Goal: Task Accomplishment & Management: Use online tool/utility

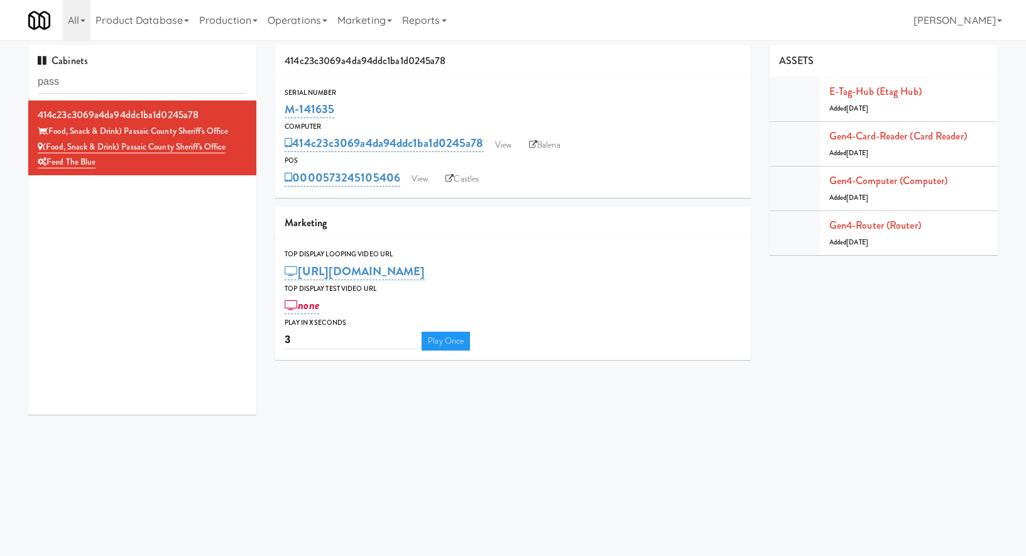
scroll to position [3, 0]
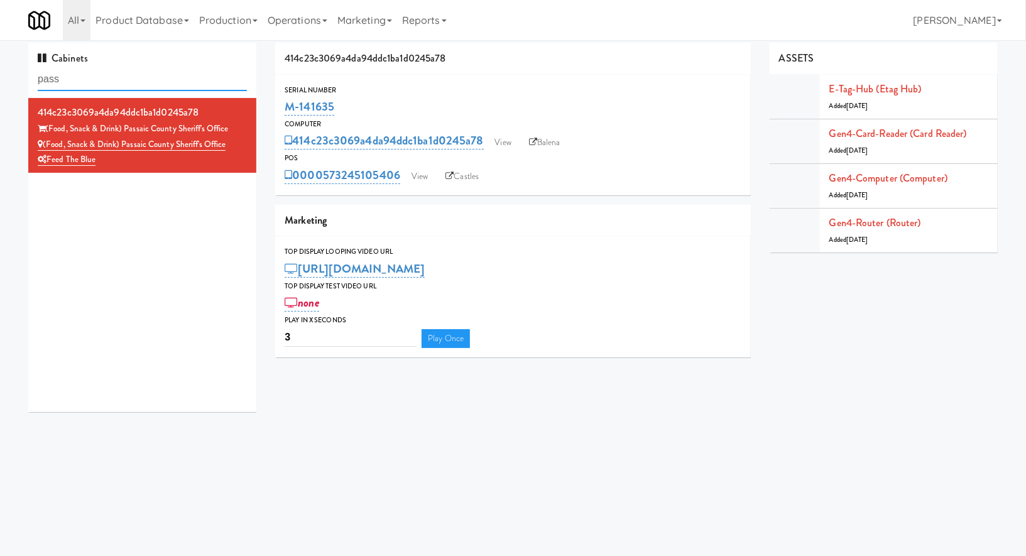
click at [68, 70] on input "pass" at bounding box center [142, 79] width 209 height 23
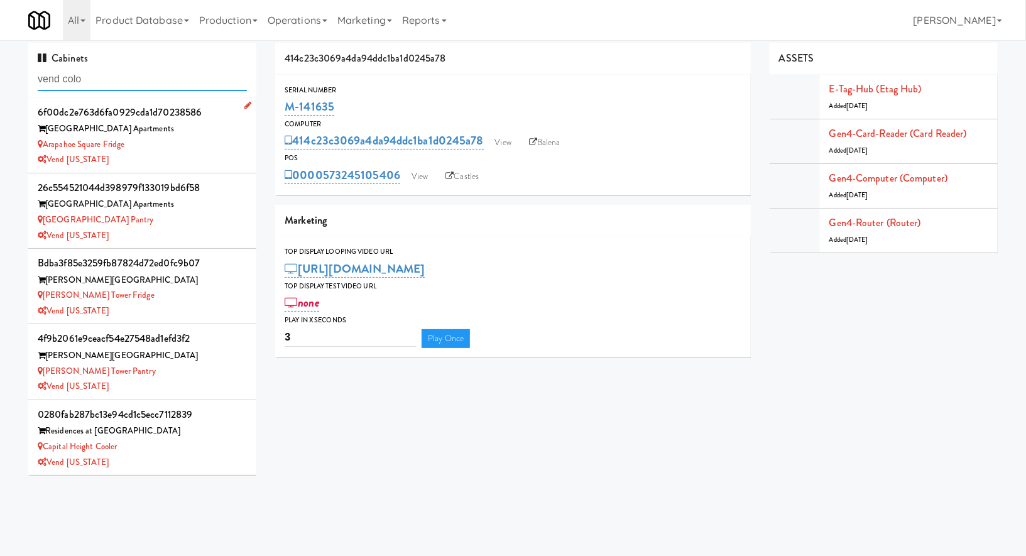
type input "vend colo"
click at [178, 155] on div "Vend [US_STATE]" at bounding box center [142, 160] width 209 height 16
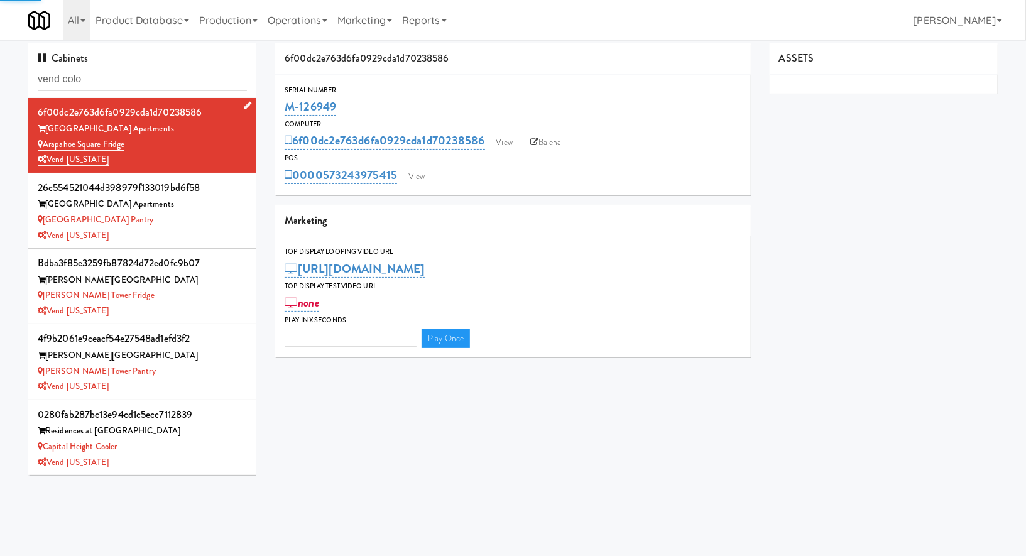
type input "3"
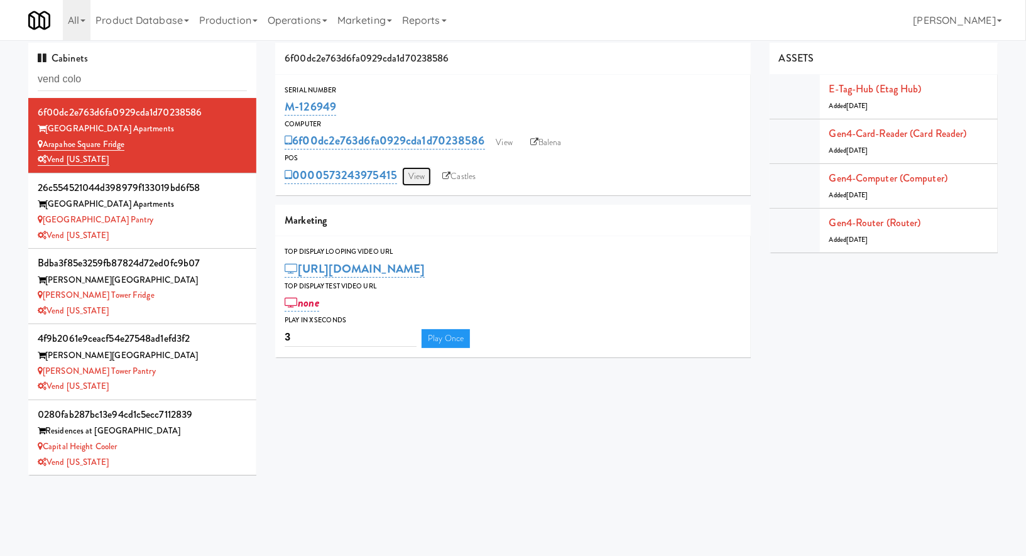
click at [417, 172] on link "View" at bounding box center [416, 176] width 29 height 19
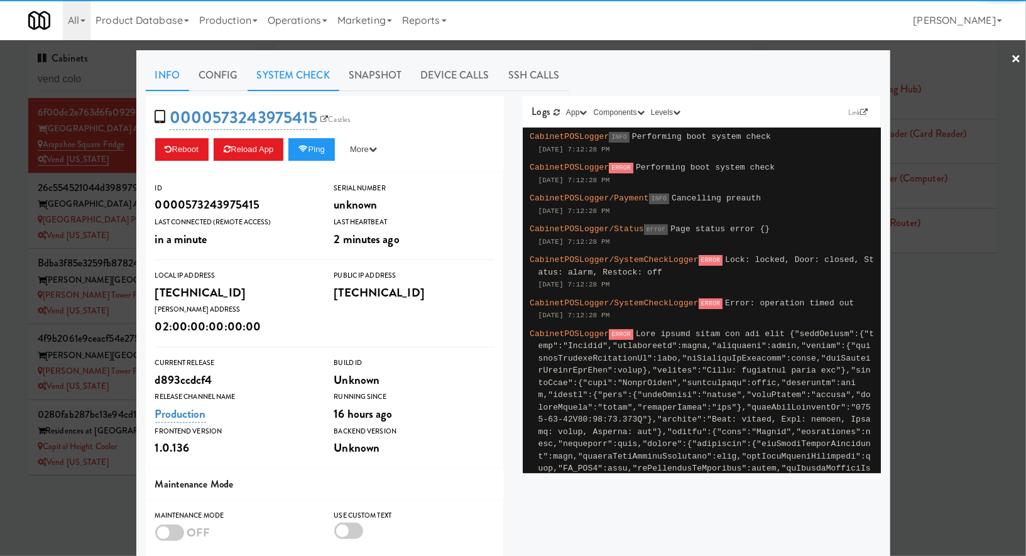
click at [323, 76] on link "System Check" at bounding box center [294, 75] width 92 height 31
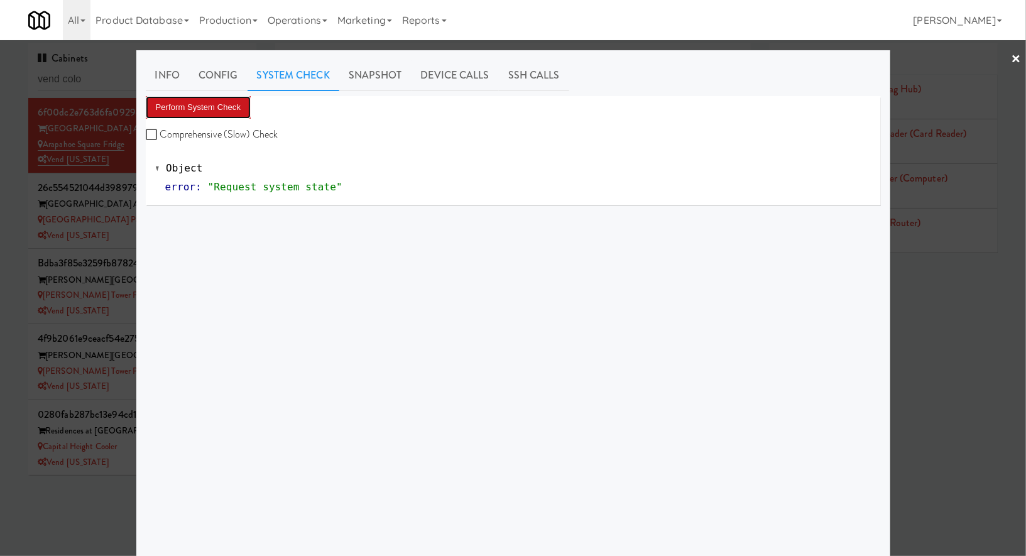
click at [222, 99] on button "Perform System Check" at bounding box center [199, 107] width 106 height 23
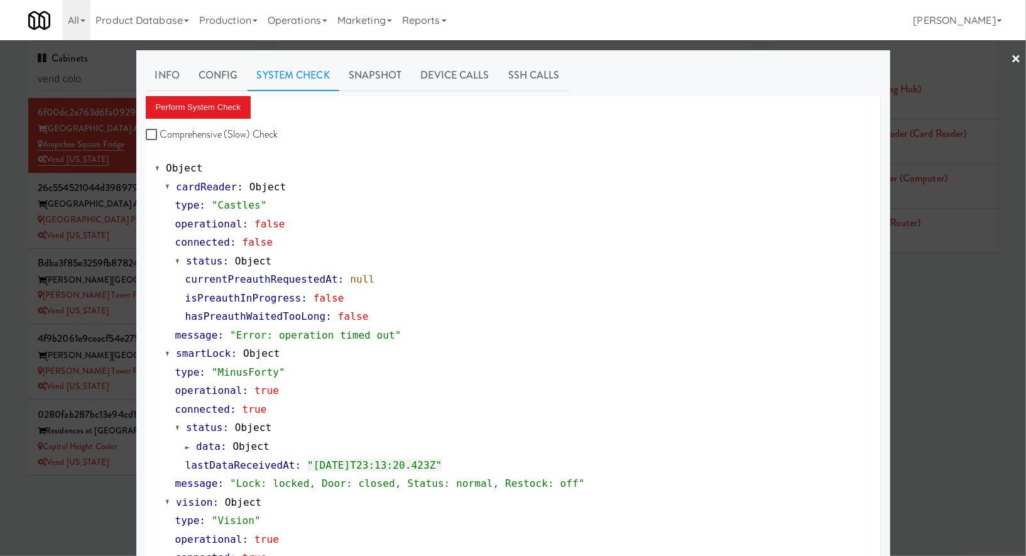
click at [9, 182] on div at bounding box center [513, 278] width 1026 height 556
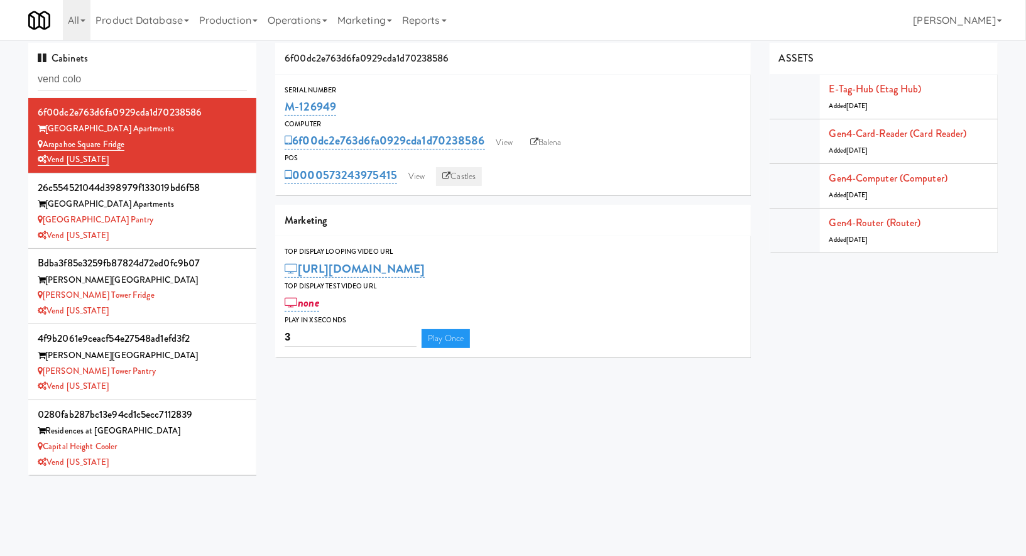
click at [468, 178] on link "Castles" at bounding box center [459, 176] width 46 height 19
click at [230, 212] on div "[GEOGRAPHIC_DATA] Pantry" at bounding box center [142, 220] width 209 height 16
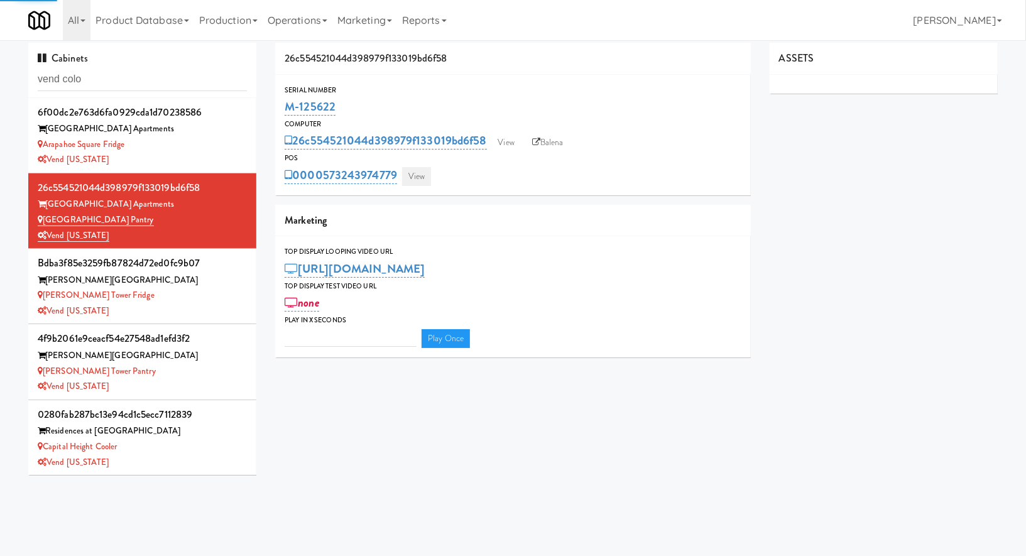
type input "3"
click at [426, 183] on link "View" at bounding box center [416, 176] width 29 height 19
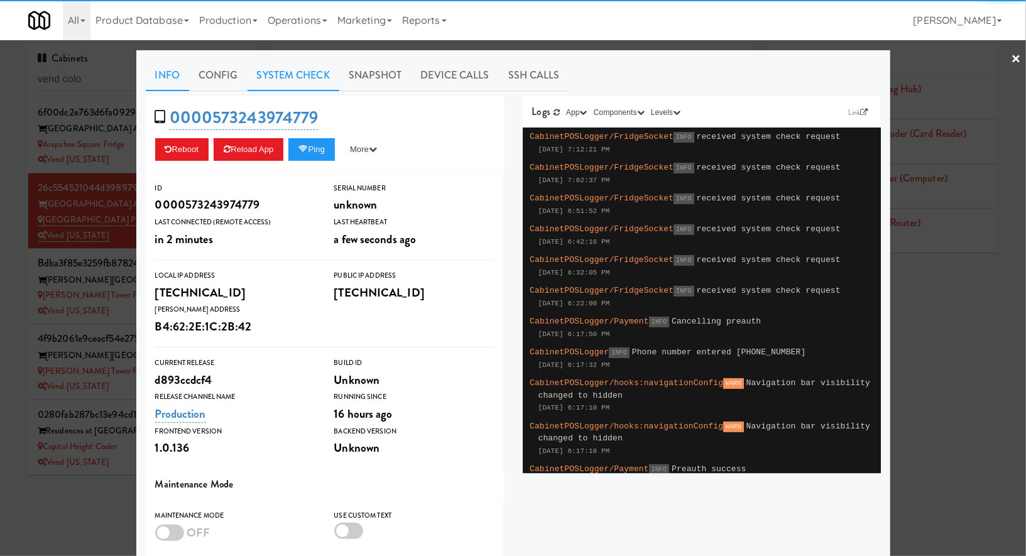
click at [298, 77] on link "System Check" at bounding box center [294, 75] width 92 height 31
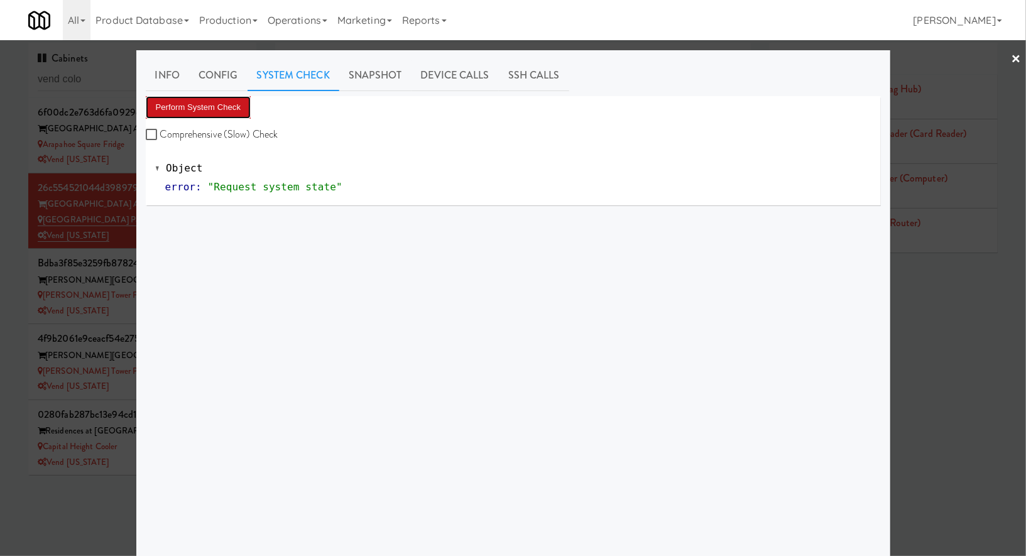
click at [226, 118] on button "Perform System Check" at bounding box center [199, 107] width 106 height 23
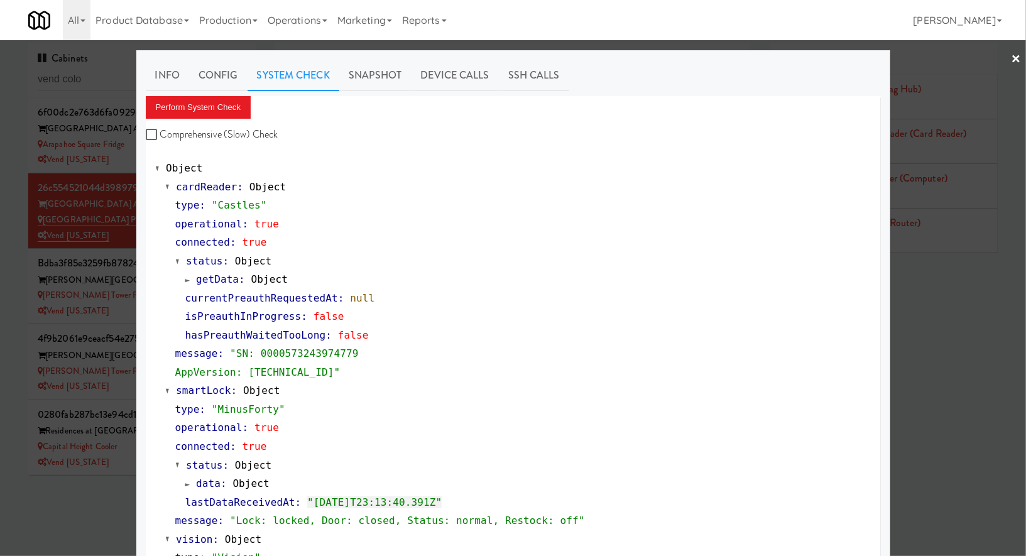
click at [16, 266] on div at bounding box center [513, 278] width 1026 height 556
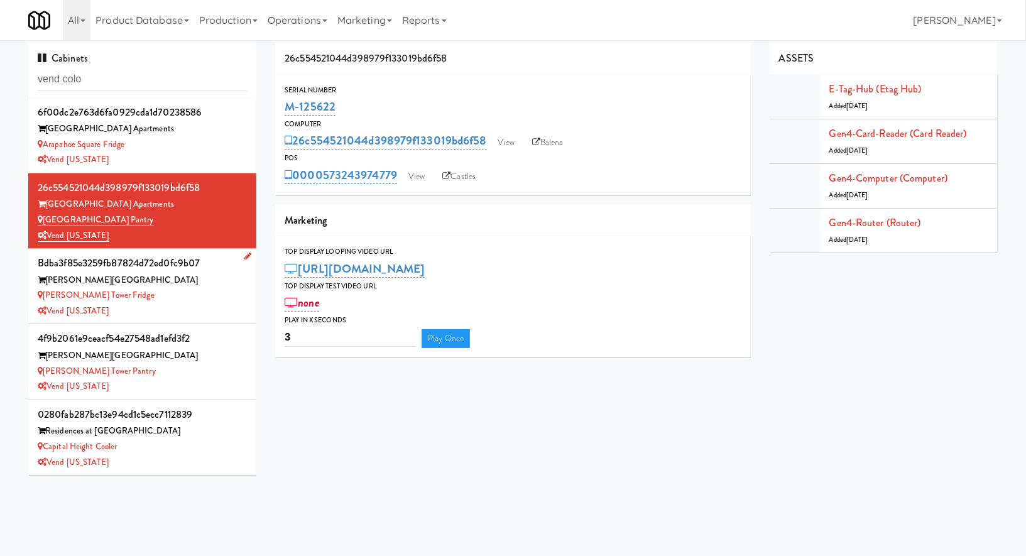
click at [150, 298] on div "[PERSON_NAME] Tower Fridge" at bounding box center [142, 296] width 209 height 16
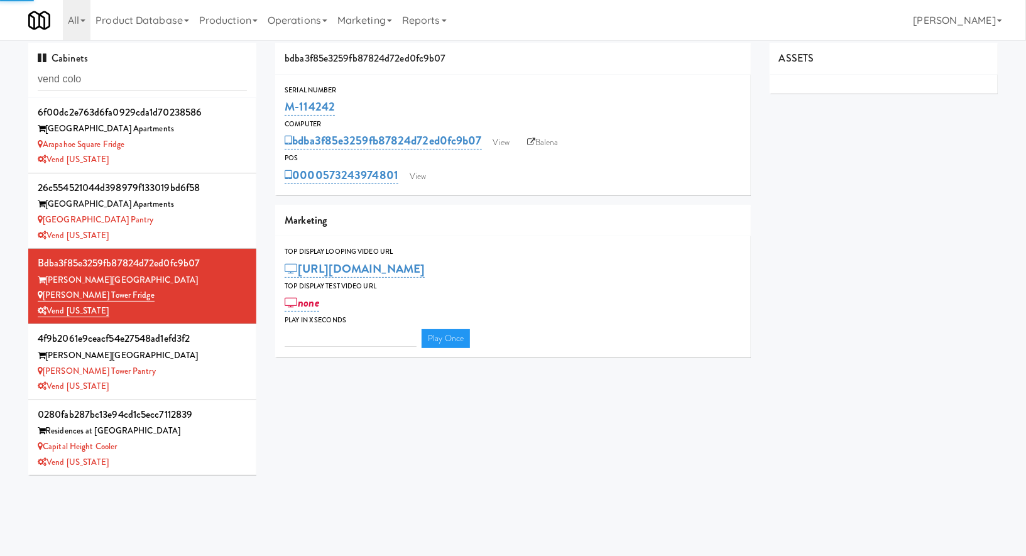
type input "3"
click at [408, 174] on link "View" at bounding box center [417, 176] width 29 height 19
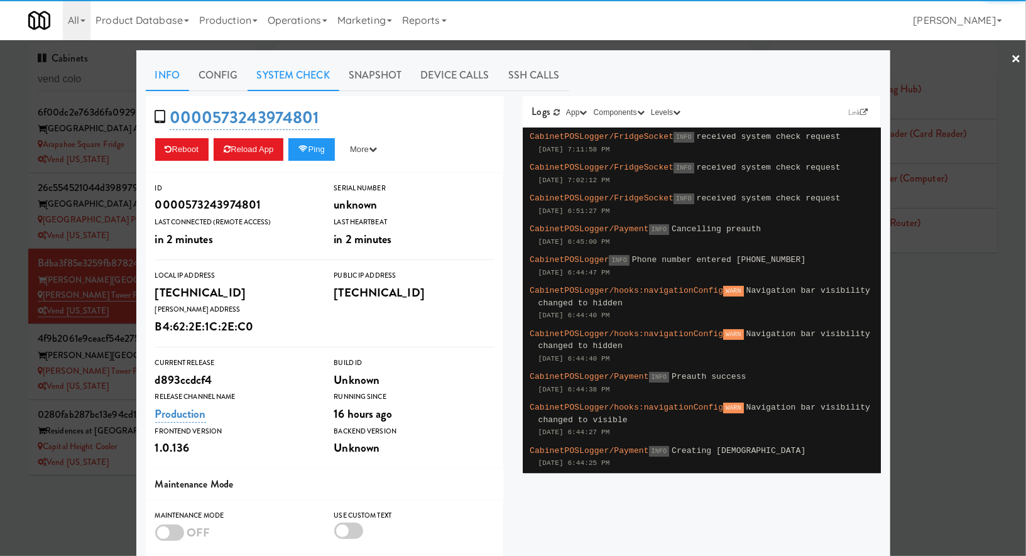
click at [307, 76] on link "System Check" at bounding box center [294, 75] width 92 height 31
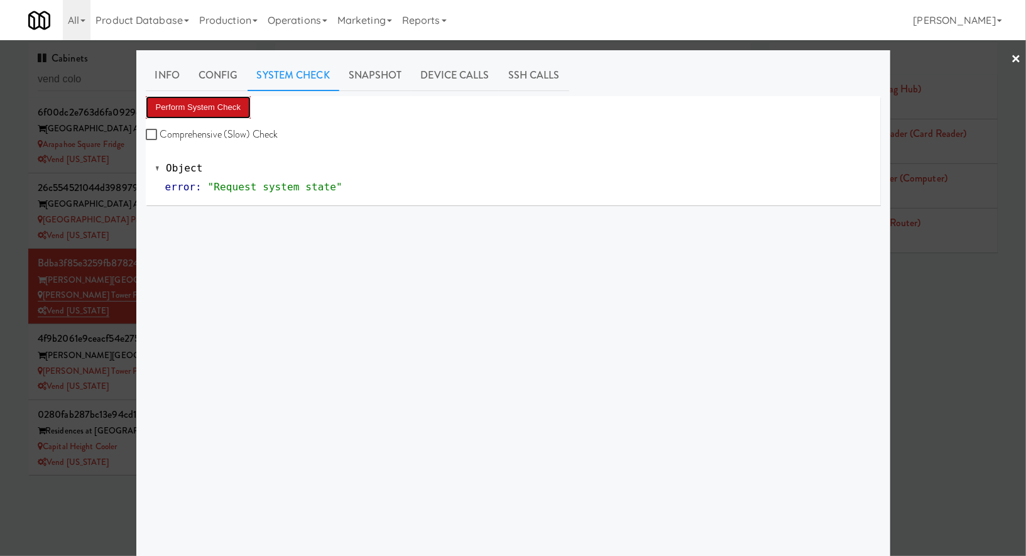
click at [233, 105] on button "Perform System Check" at bounding box center [199, 107] width 106 height 23
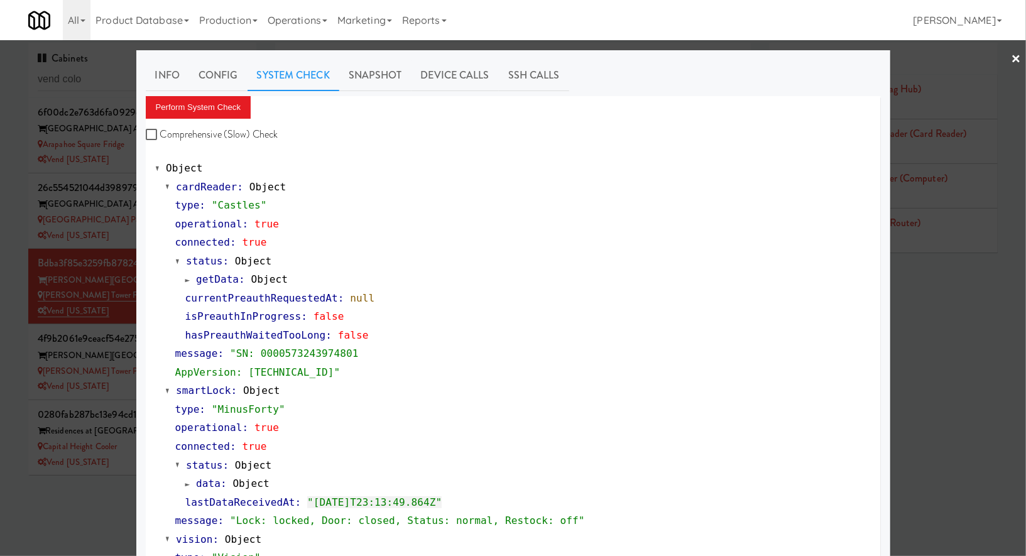
click at [35, 313] on div at bounding box center [513, 278] width 1026 height 556
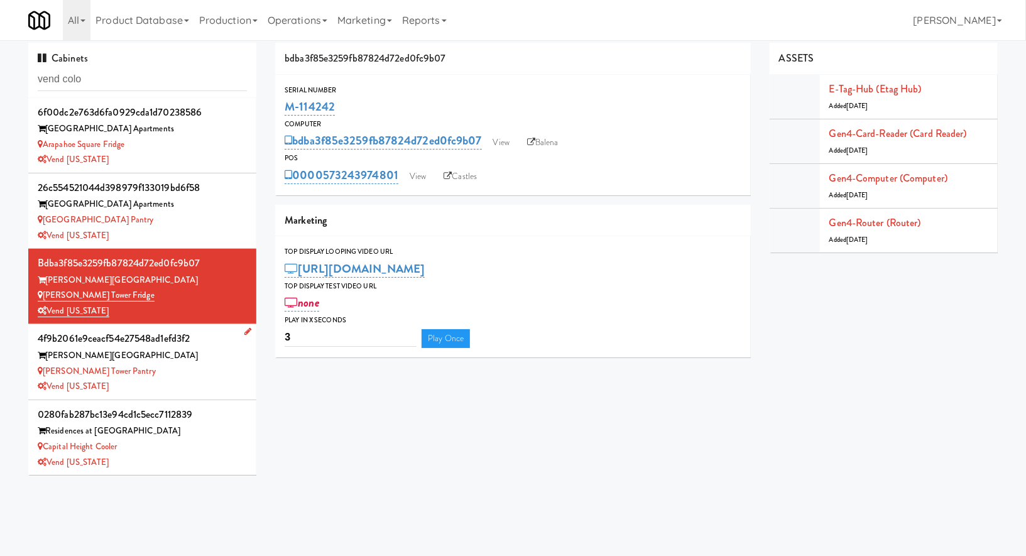
click at [171, 385] on div "Vend [US_STATE]" at bounding box center [142, 387] width 209 height 16
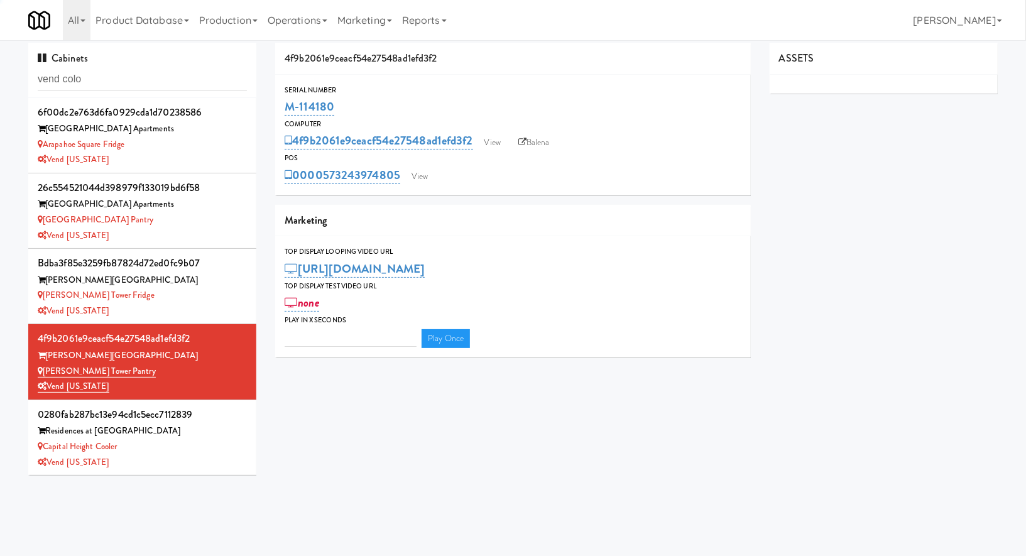
type input "3"
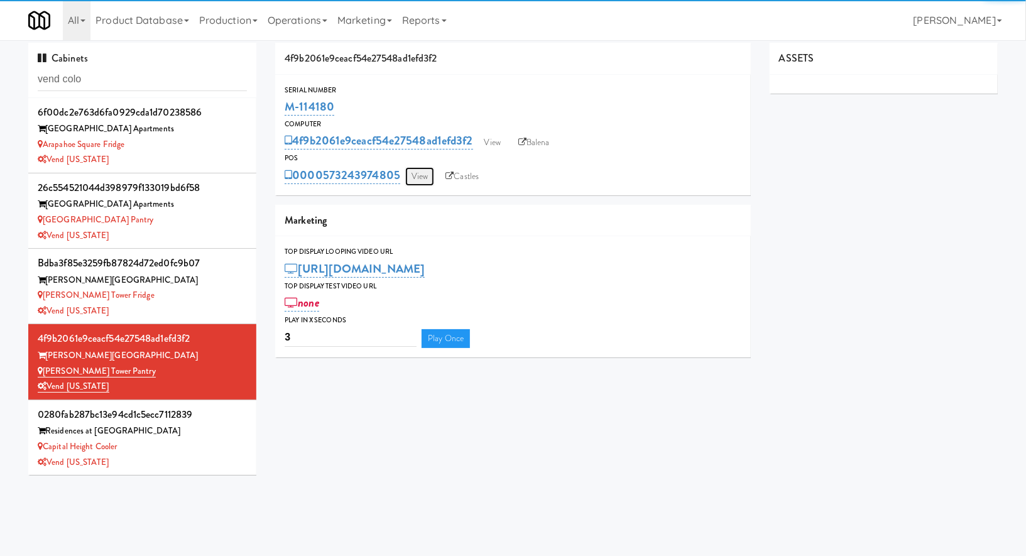
click at [418, 177] on link "View" at bounding box center [419, 176] width 29 height 19
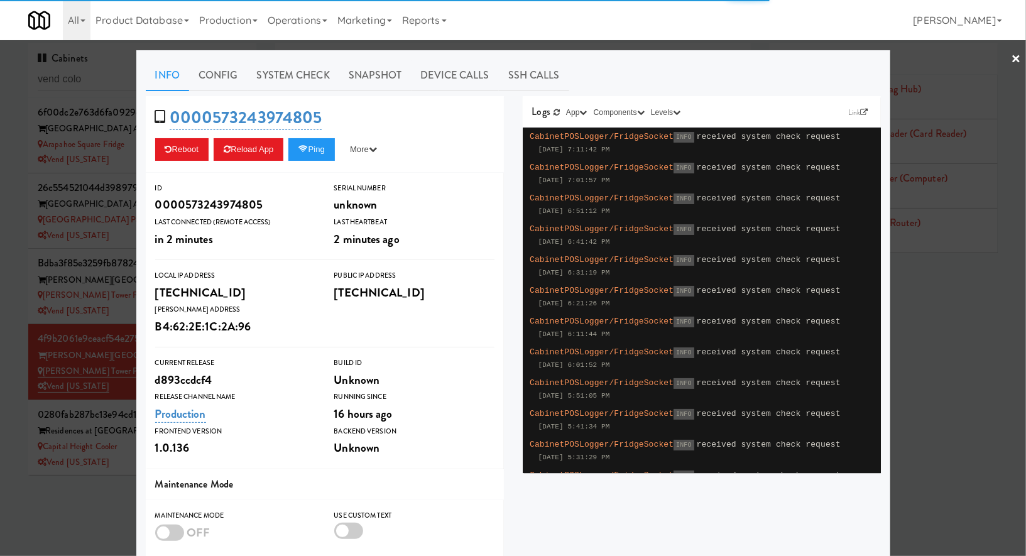
click at [292, 94] on div "Info Config System Check Snapshot Device Calls SSH Calls 0000573243974805 Reboo…" at bounding box center [513, 367] width 735 height 615
click at [292, 82] on link "System Check" at bounding box center [294, 75] width 92 height 31
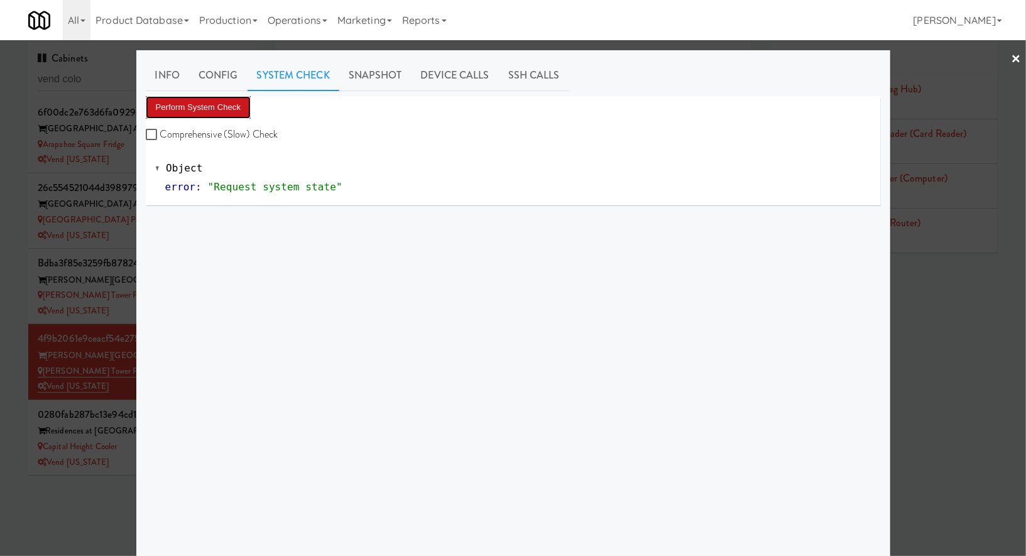
click at [230, 104] on button "Perform System Check" at bounding box center [199, 107] width 106 height 23
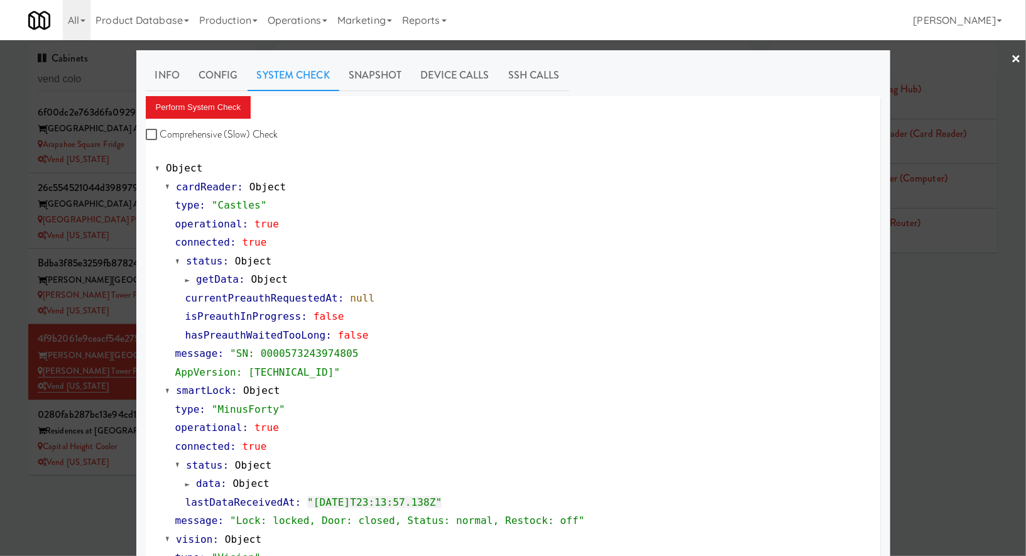
click at [108, 483] on div at bounding box center [513, 278] width 1026 height 556
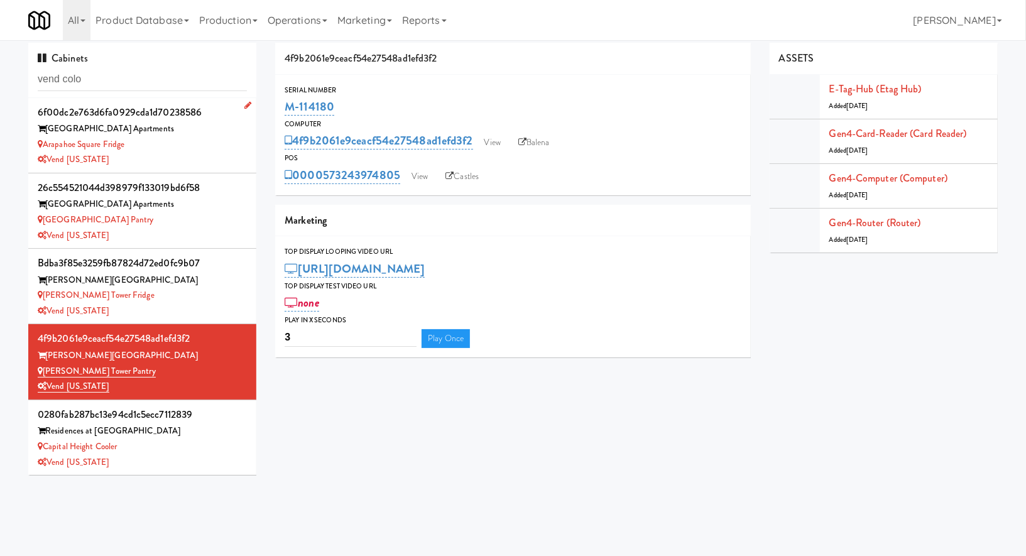
click at [195, 126] on div "[GEOGRAPHIC_DATA] Apartments" at bounding box center [142, 129] width 209 height 16
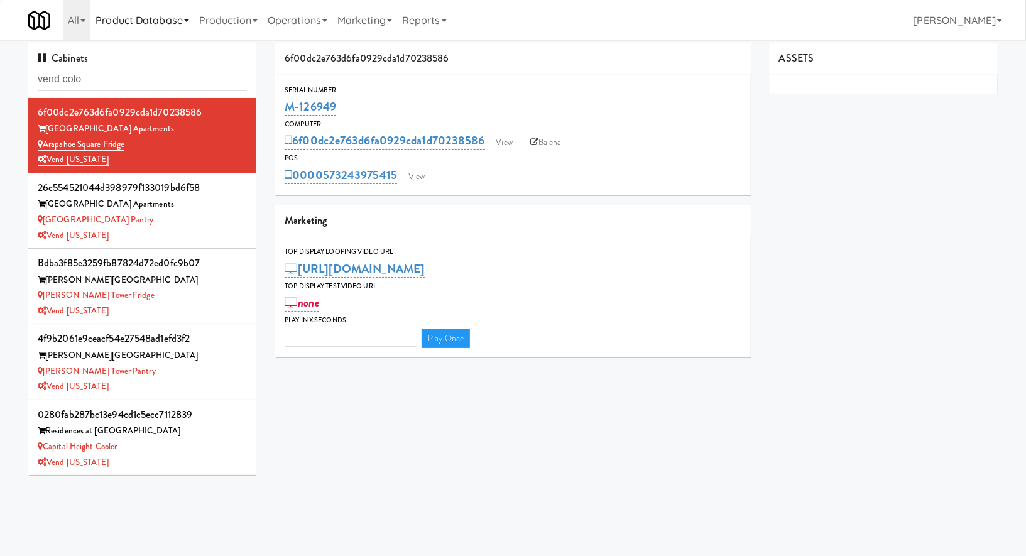
type input "3"
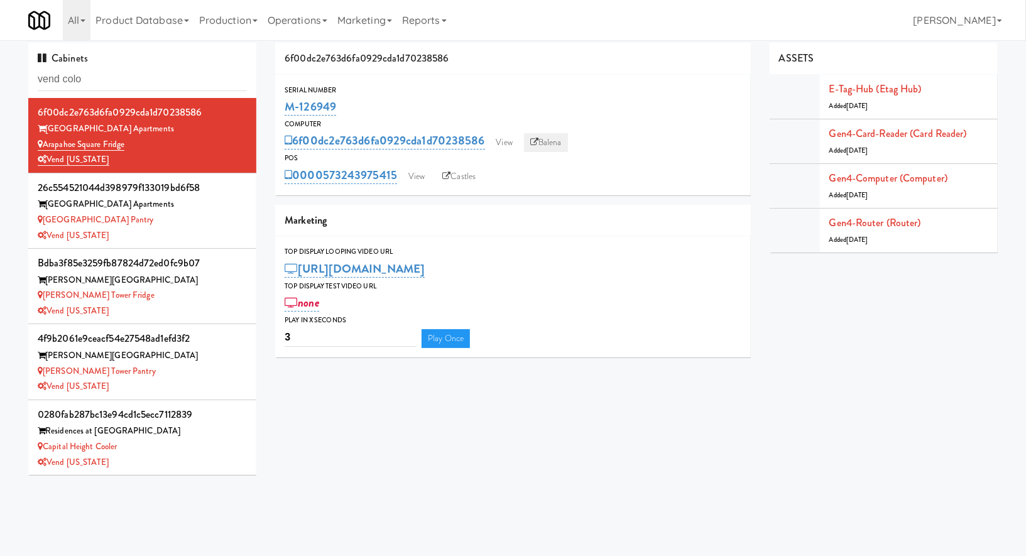
click at [562, 138] on link "Balena" at bounding box center [546, 142] width 44 height 19
drag, startPoint x: 156, startPoint y: 145, endPoint x: 43, endPoint y: 143, distance: 113.1
click at [43, 143] on div "Arapahoe Square Fridge" at bounding box center [142, 145] width 209 height 16
copy link "Arapahoe Square Fridge"
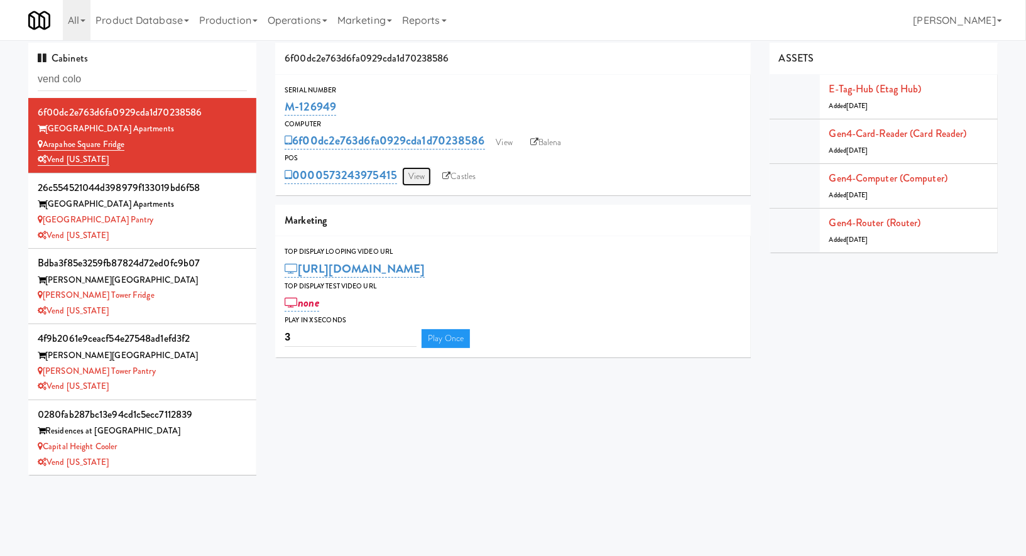
click at [429, 177] on link "View" at bounding box center [416, 176] width 29 height 19
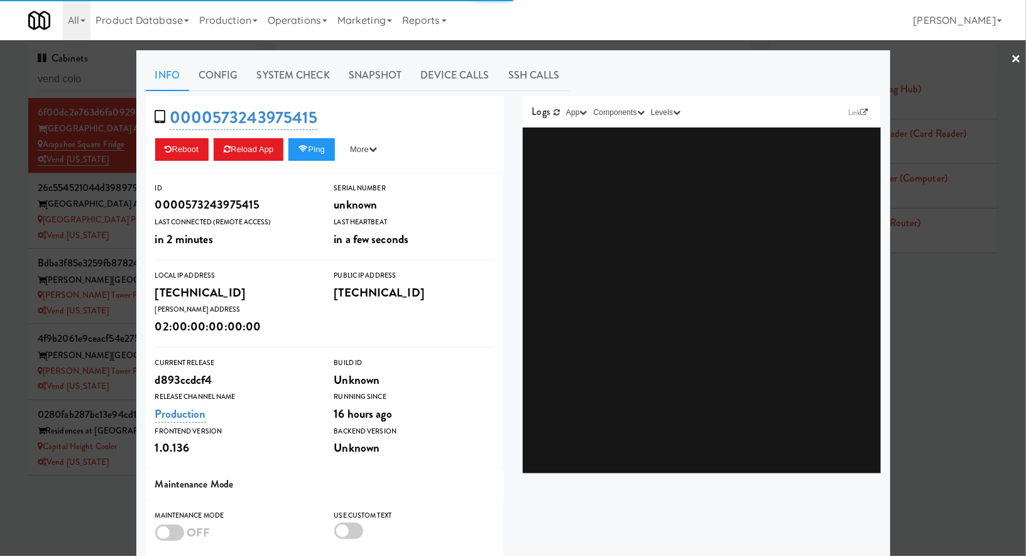
click at [304, 81] on link "System Check" at bounding box center [294, 75] width 92 height 31
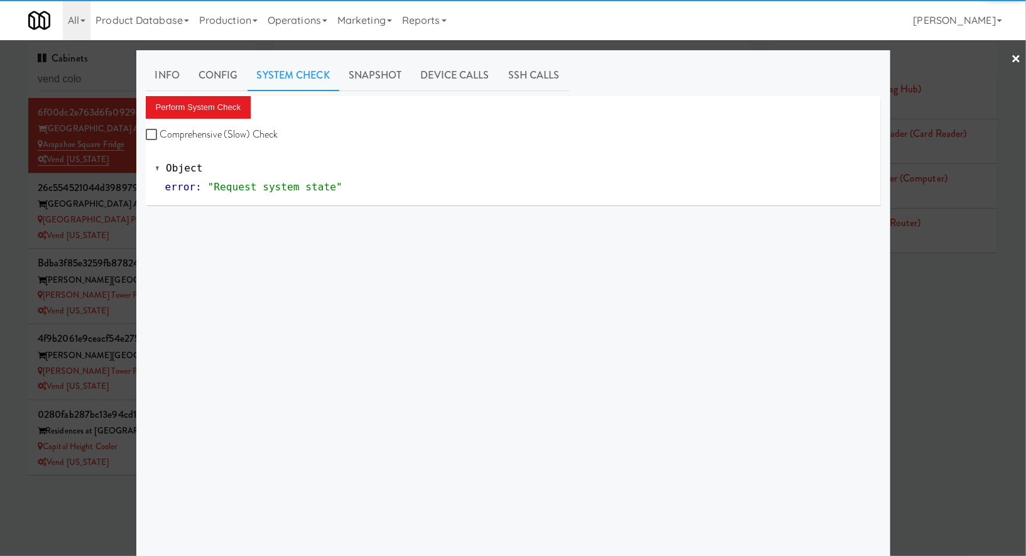
click at [210, 119] on div "Perform System Check Comprehensive (Slow) Check" at bounding box center [513, 120] width 735 height 48
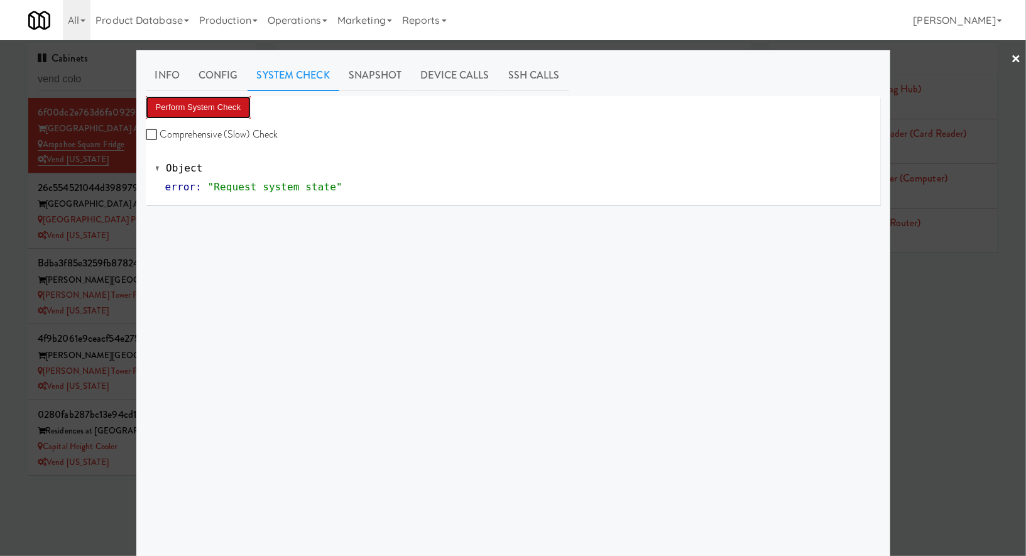
click at [210, 107] on button "Perform System Check" at bounding box center [199, 107] width 106 height 23
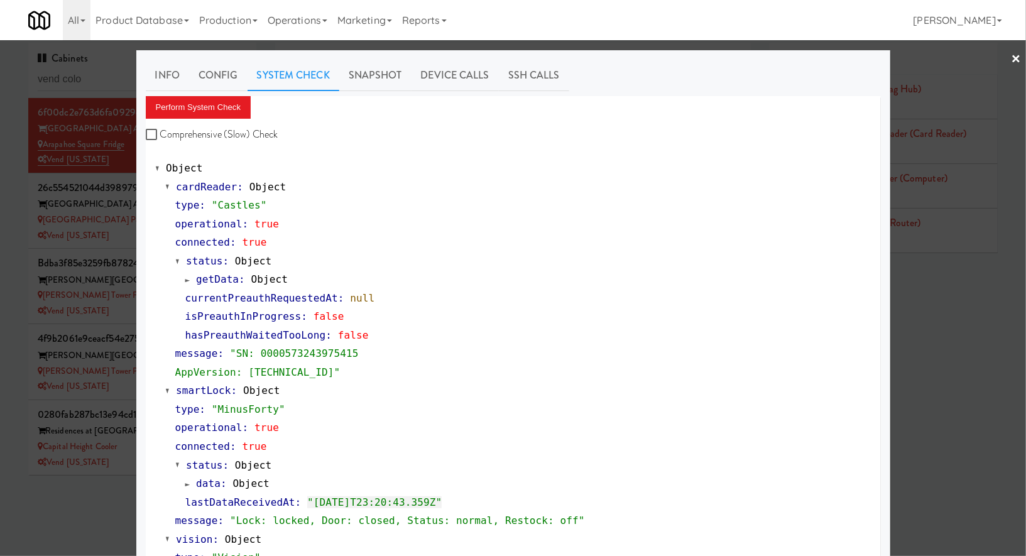
click at [96, 78] on div at bounding box center [513, 278] width 1026 height 556
click at [96, 78] on input "vend colo" at bounding box center [142, 79] width 209 height 23
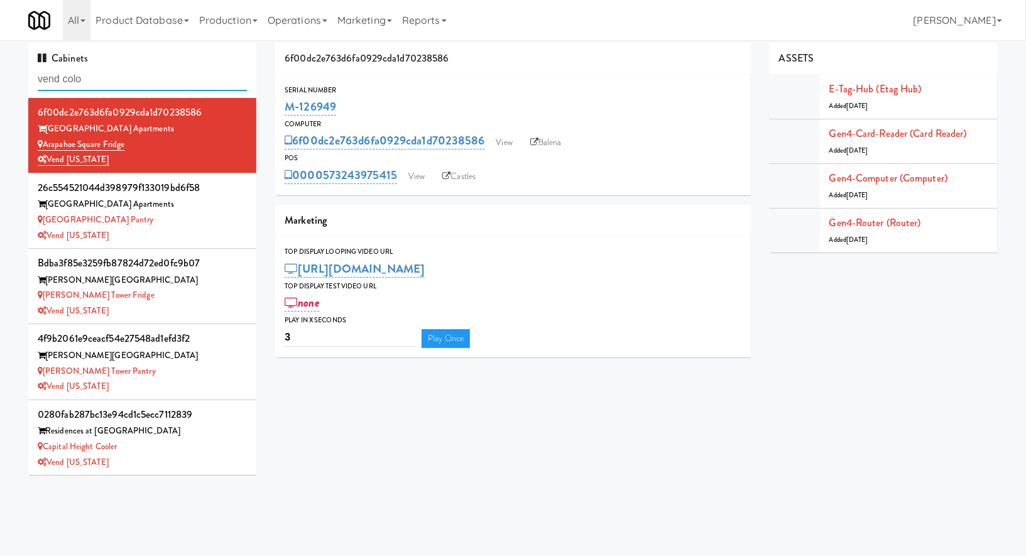
click at [96, 78] on input "vend colo" at bounding box center [142, 79] width 209 height 23
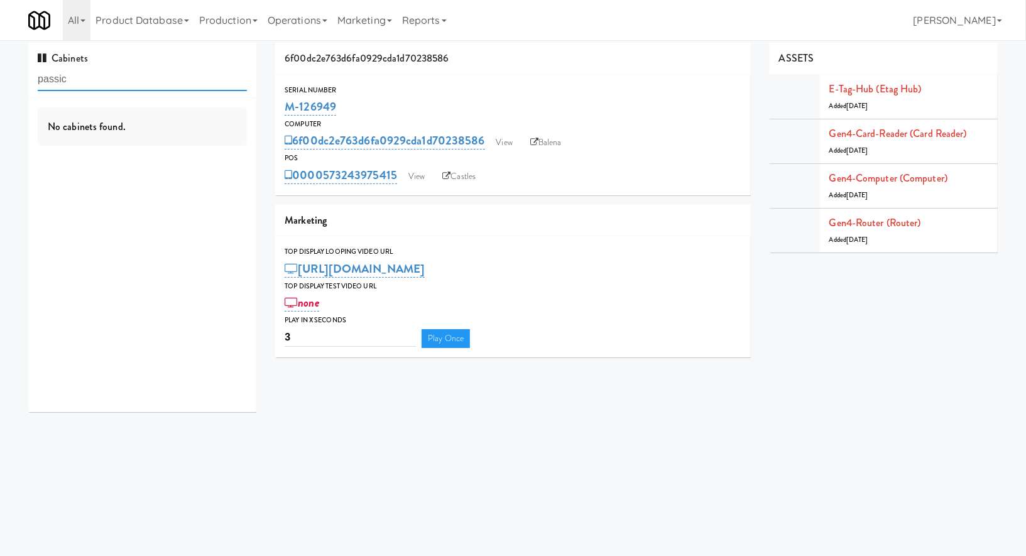
click at [120, 86] on input "passic" at bounding box center [142, 79] width 209 height 23
click at [160, 79] on input "passic" at bounding box center [142, 79] width 209 height 23
type input "passaic"
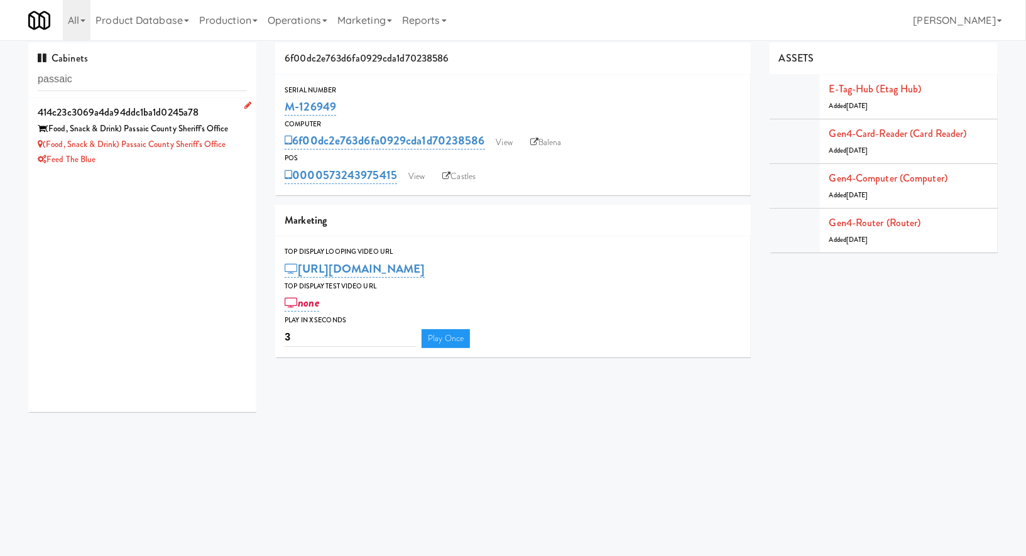
click at [228, 152] on div "Feed The Blue" at bounding box center [142, 160] width 209 height 16
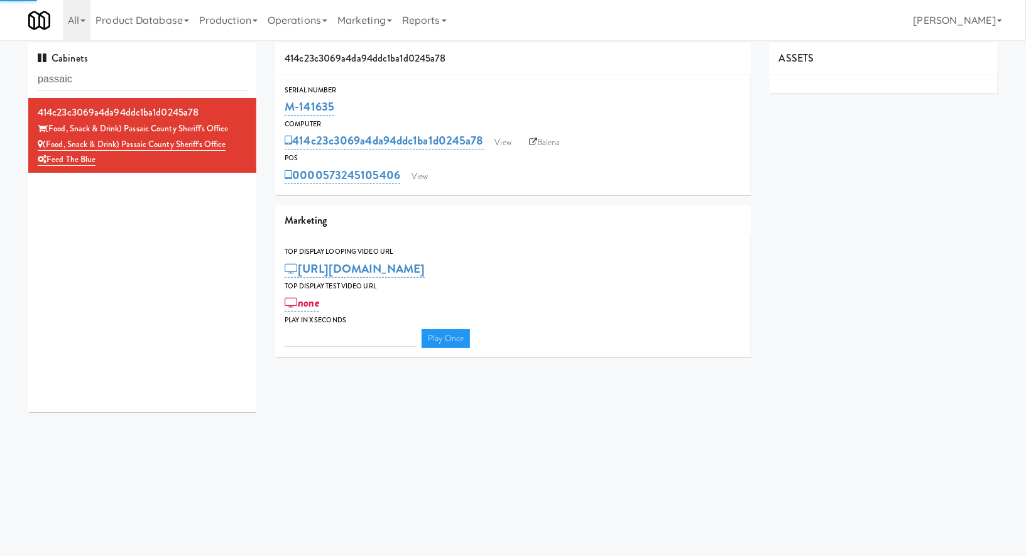
type input "3"
click at [420, 178] on link "View" at bounding box center [419, 176] width 29 height 19
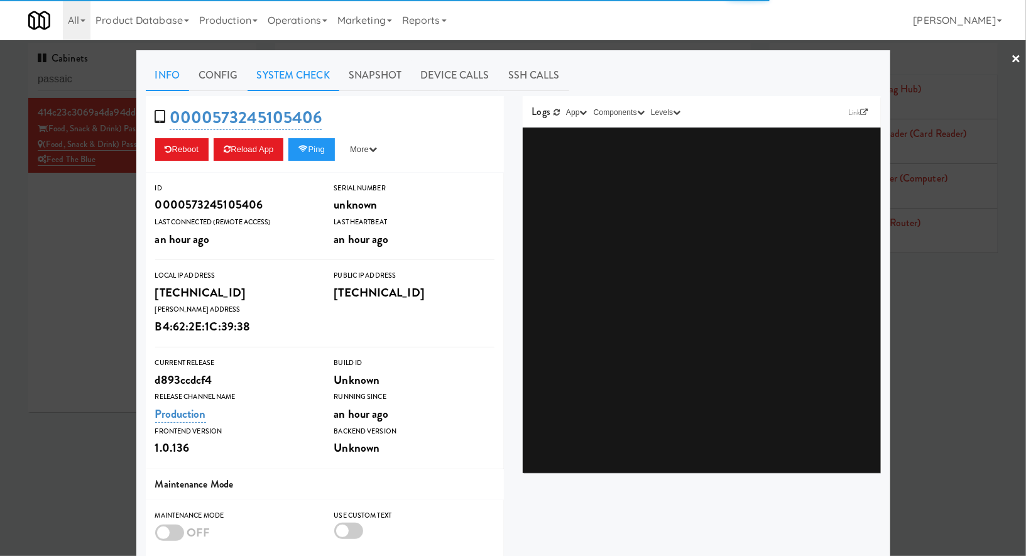
click at [303, 77] on link "System Check" at bounding box center [294, 75] width 92 height 31
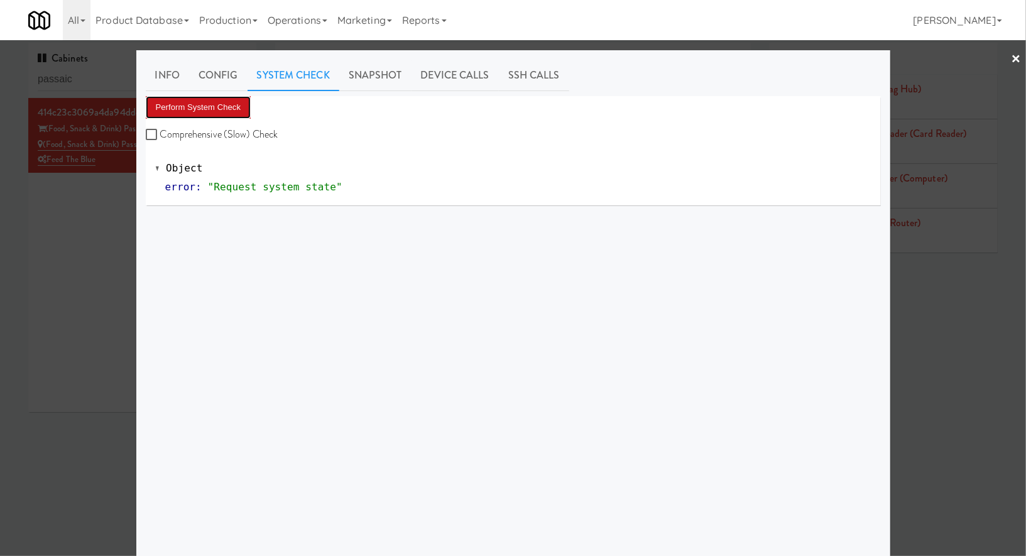
click at [238, 110] on button "Perform System Check" at bounding box center [199, 107] width 106 height 23
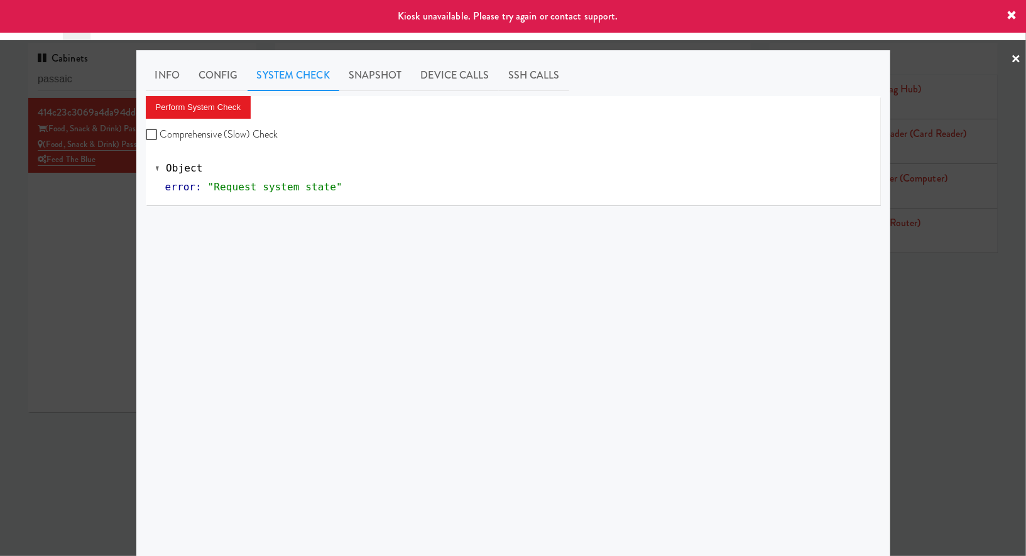
click at [103, 221] on div at bounding box center [513, 278] width 1026 height 556
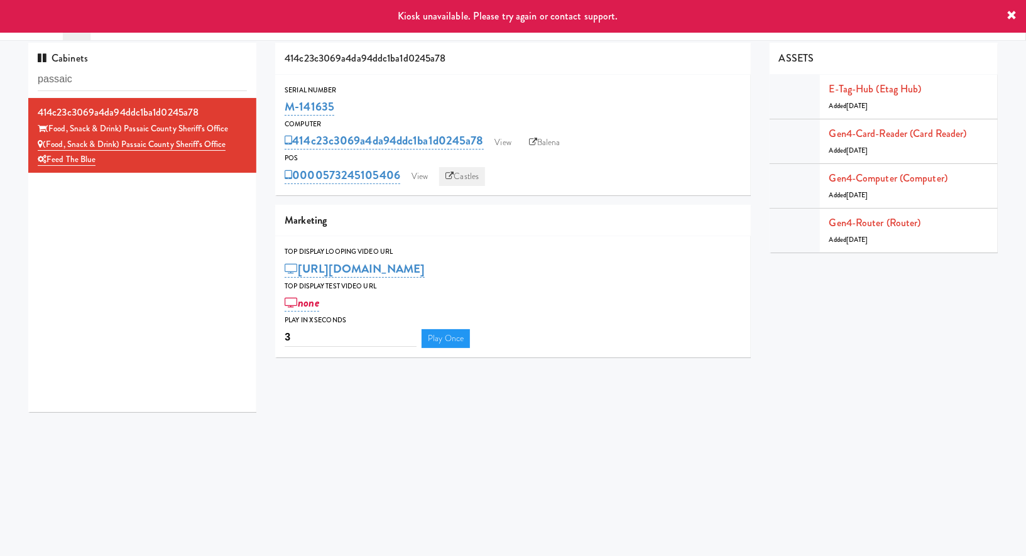
click at [469, 181] on link "Castles" at bounding box center [462, 176] width 46 height 19
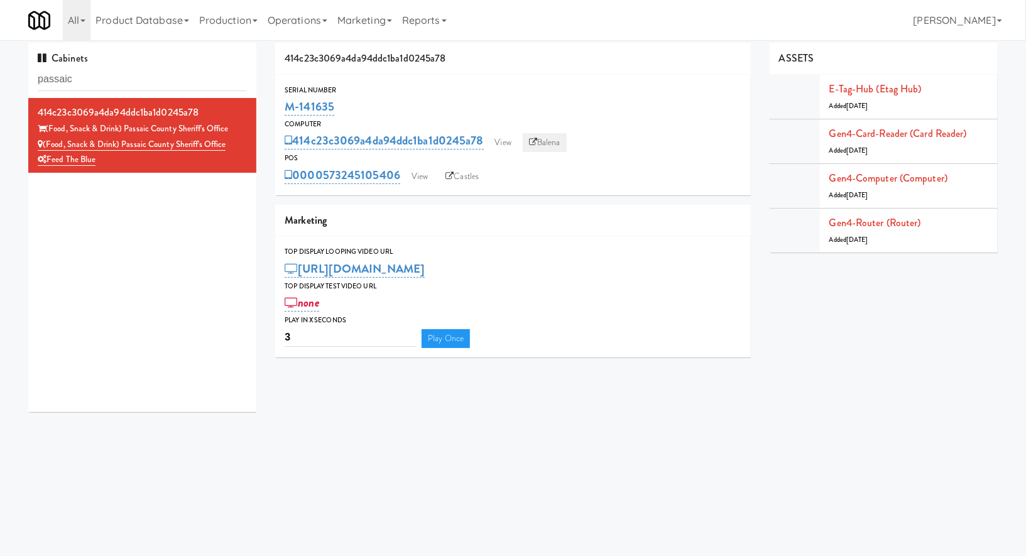
click at [528, 142] on link "Balena" at bounding box center [545, 142] width 44 height 19
drag, startPoint x: 372, startPoint y: 103, endPoint x: 287, endPoint y: 104, distance: 85.5
click at [287, 104] on div "M-141635" at bounding box center [513, 106] width 457 height 21
copy link "M-141635"
click at [430, 181] on link "View" at bounding box center [419, 176] width 29 height 19
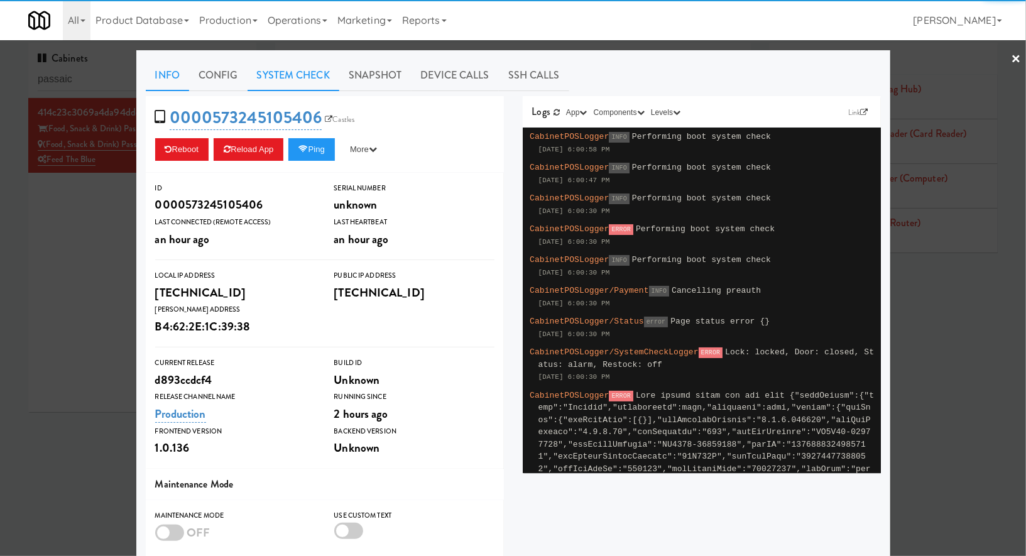
click at [296, 68] on link "System Check" at bounding box center [294, 75] width 92 height 31
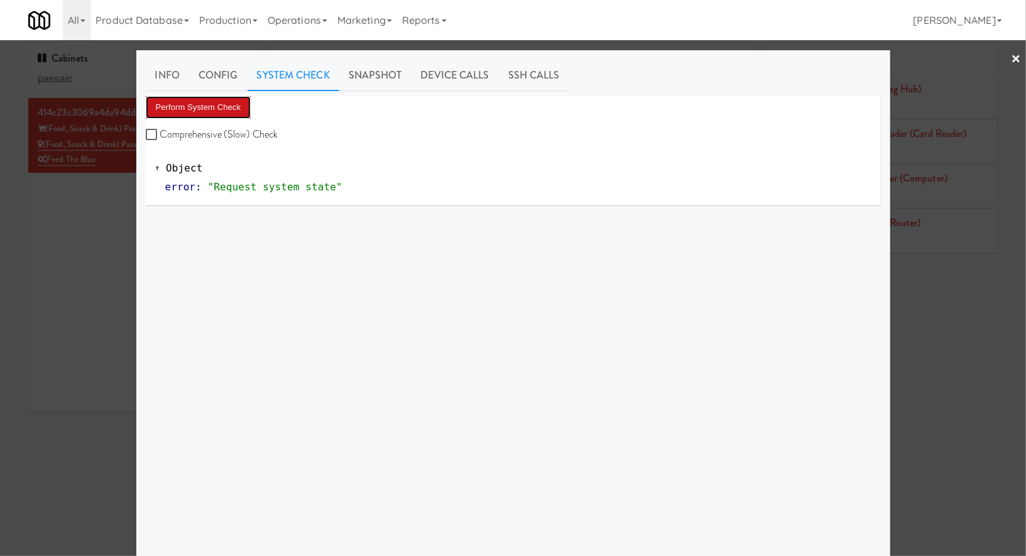
click at [231, 106] on button "Perform System Check" at bounding box center [199, 107] width 106 height 23
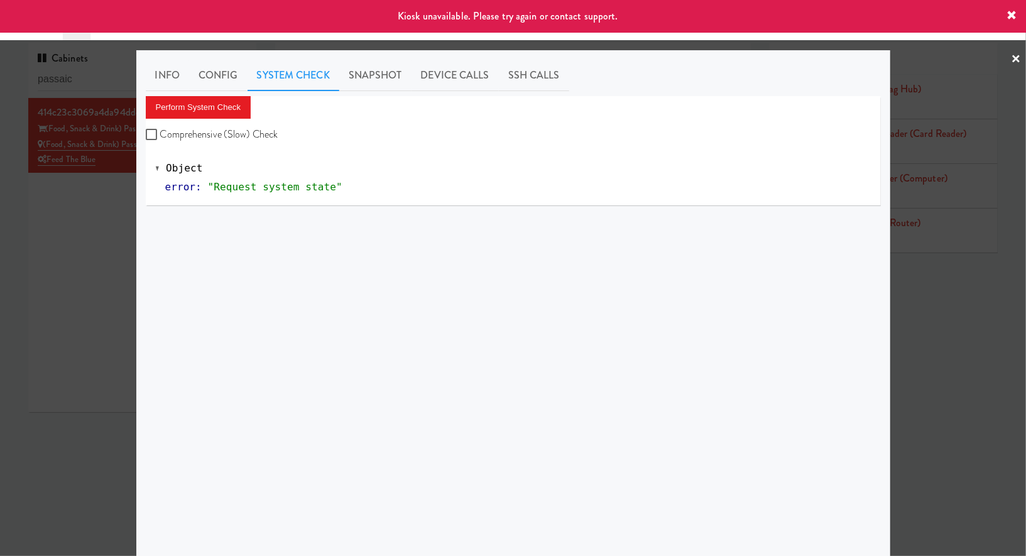
click at [89, 219] on div at bounding box center [513, 278] width 1026 height 556
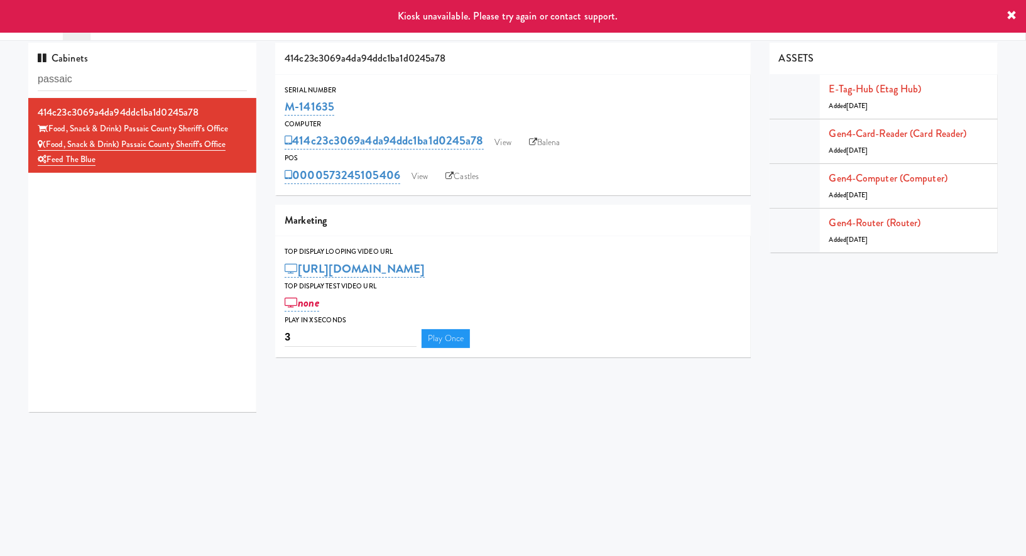
drag, startPoint x: 357, startPoint y: 106, endPoint x: 276, endPoint y: 105, distance: 80.4
click at [276, 105] on div "Serial Number M-141635" at bounding box center [513, 101] width 476 height 34
copy link "M-141635"
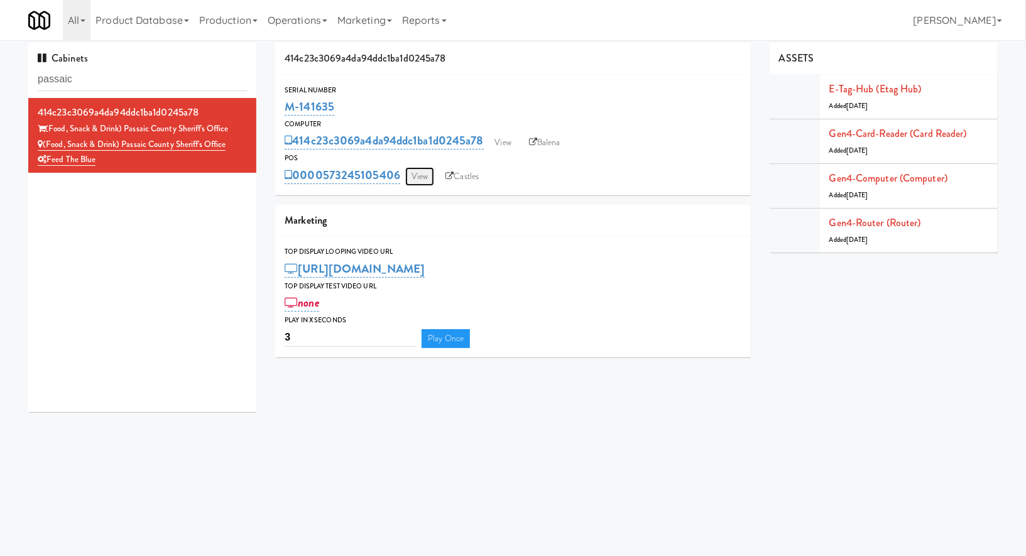
click at [430, 176] on link "View" at bounding box center [419, 176] width 29 height 19
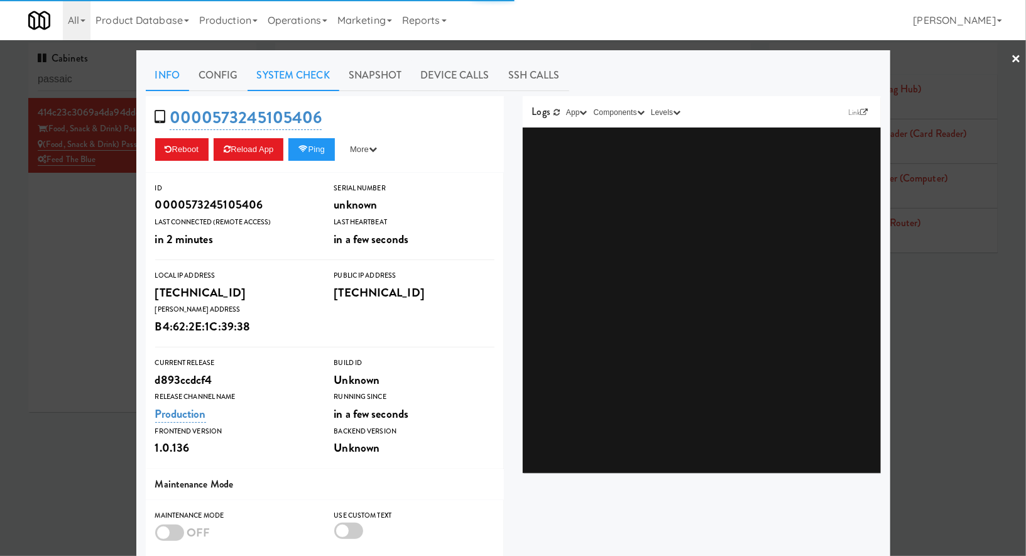
click at [279, 74] on link "System Check" at bounding box center [294, 75] width 92 height 31
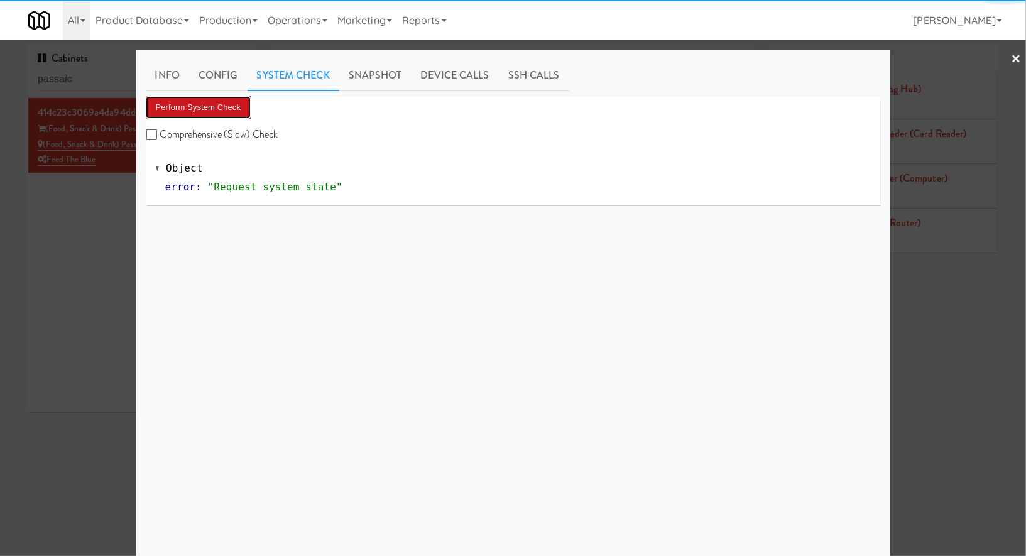
click at [240, 103] on button "Perform System Check" at bounding box center [199, 107] width 106 height 23
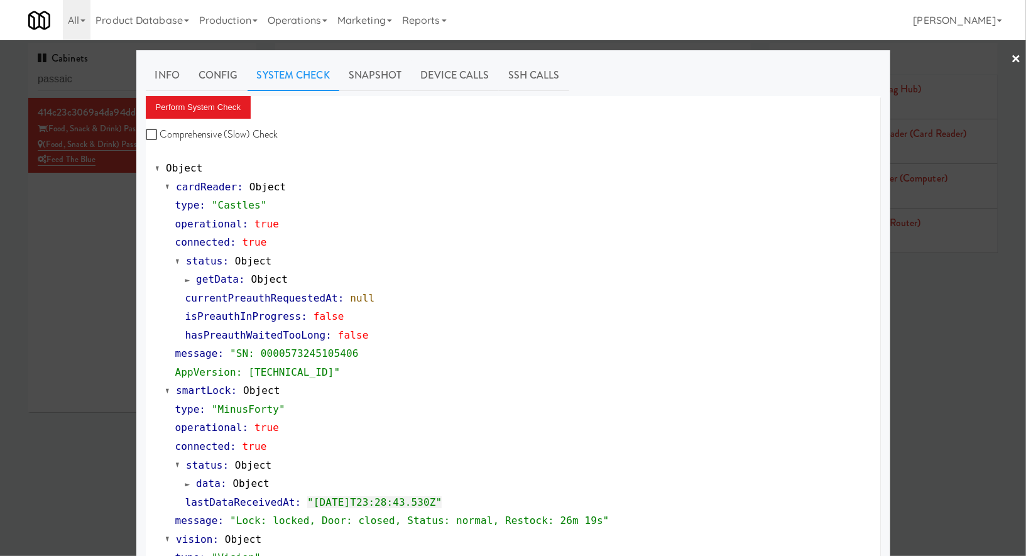
click at [50, 215] on div at bounding box center [513, 278] width 1026 height 556
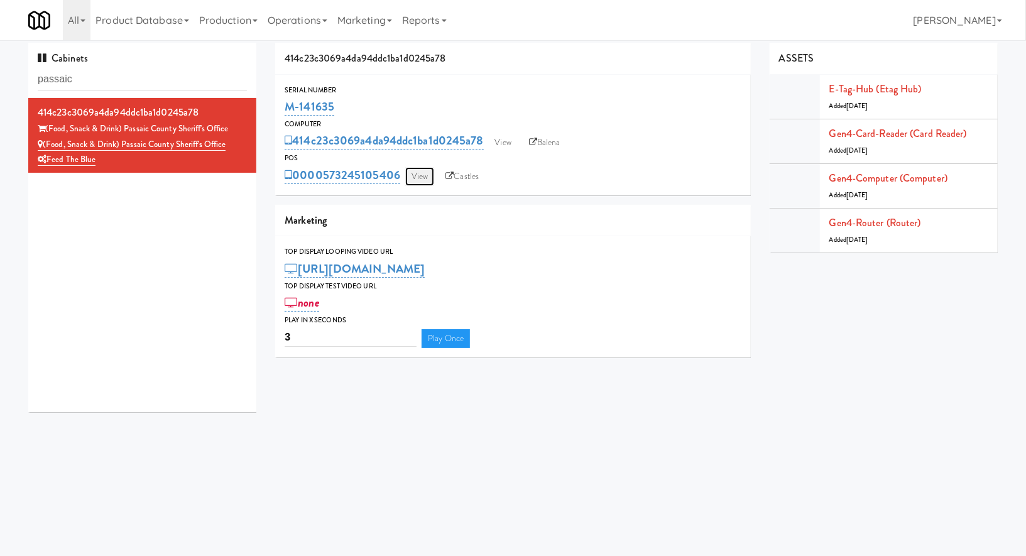
click at [420, 172] on link "View" at bounding box center [419, 176] width 29 height 19
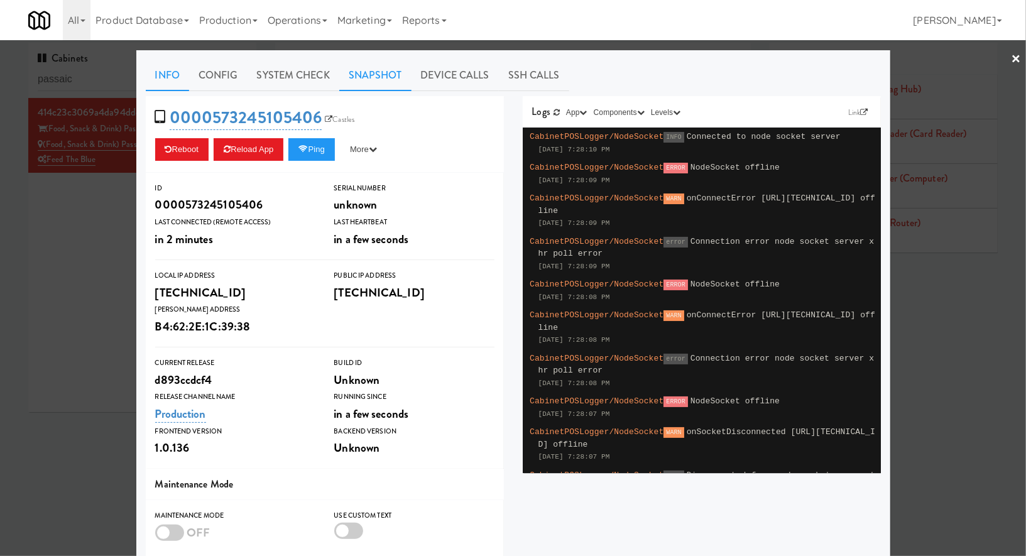
click at [385, 77] on link "Snapshot" at bounding box center [375, 75] width 72 height 31
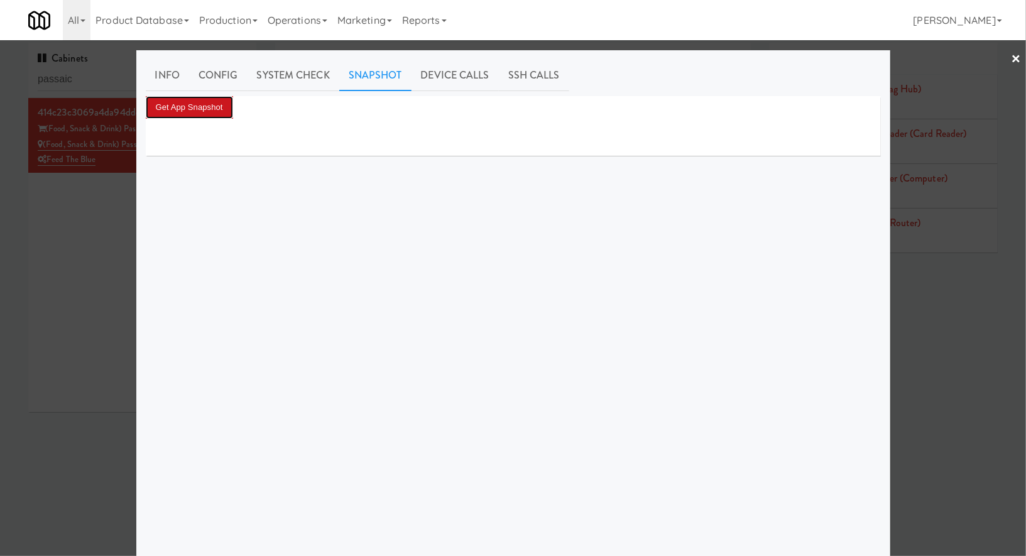
click at [211, 98] on button "Get App Snapshot" at bounding box center [189, 107] width 87 height 23
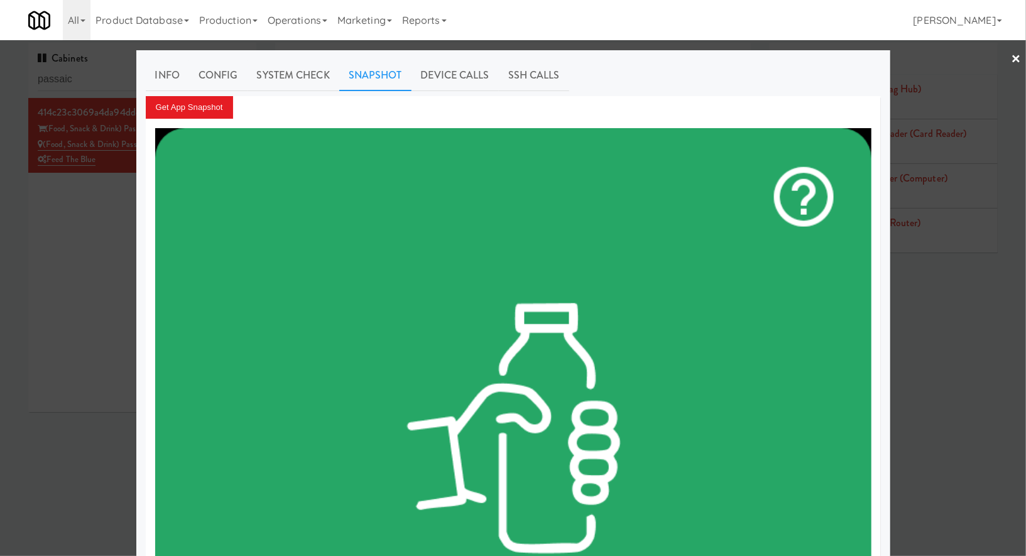
click at [76, 62] on div at bounding box center [513, 278] width 1026 height 556
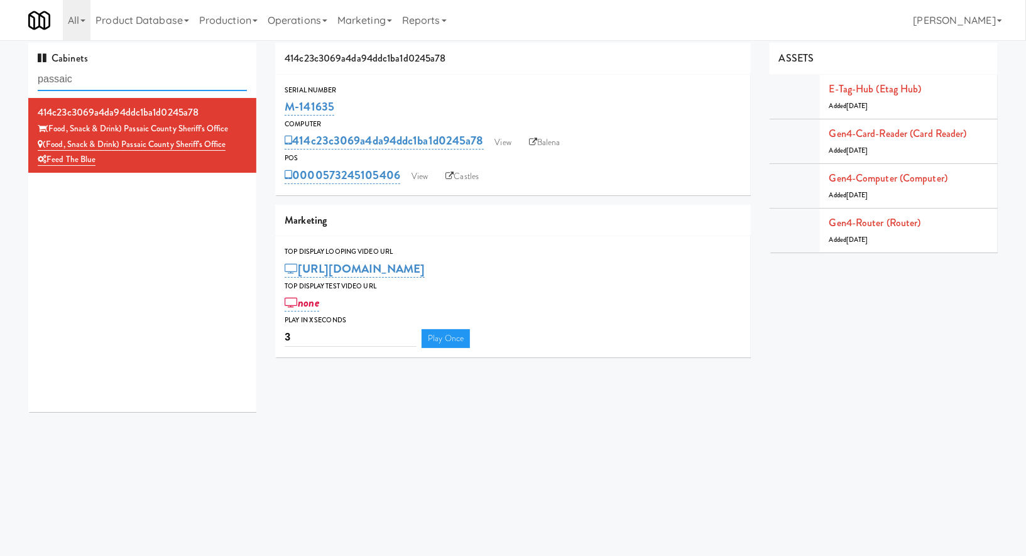
click at [76, 70] on input "passaic" at bounding box center [142, 79] width 209 height 23
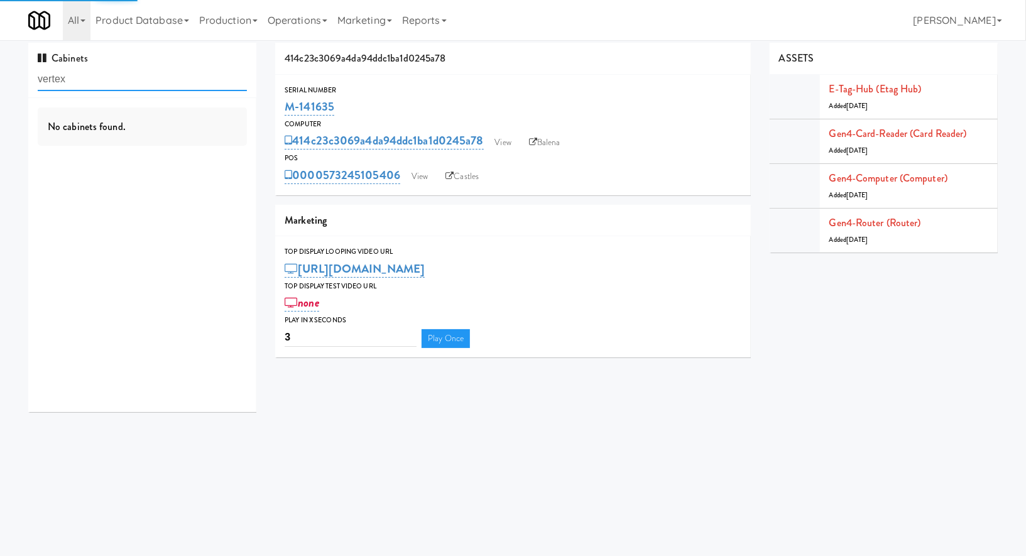
type input "vertex"
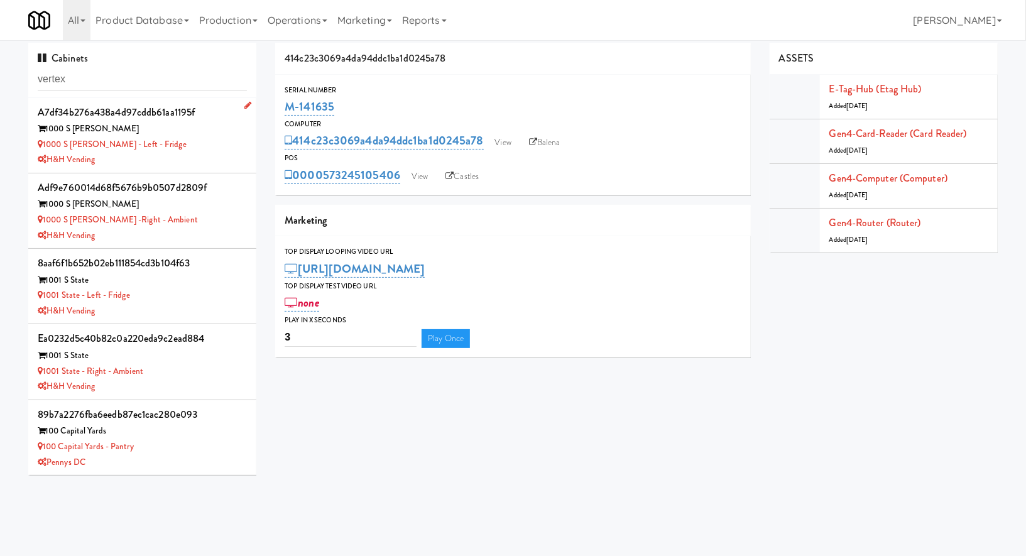
click at [173, 135] on div "1000 S [PERSON_NAME]" at bounding box center [142, 129] width 209 height 16
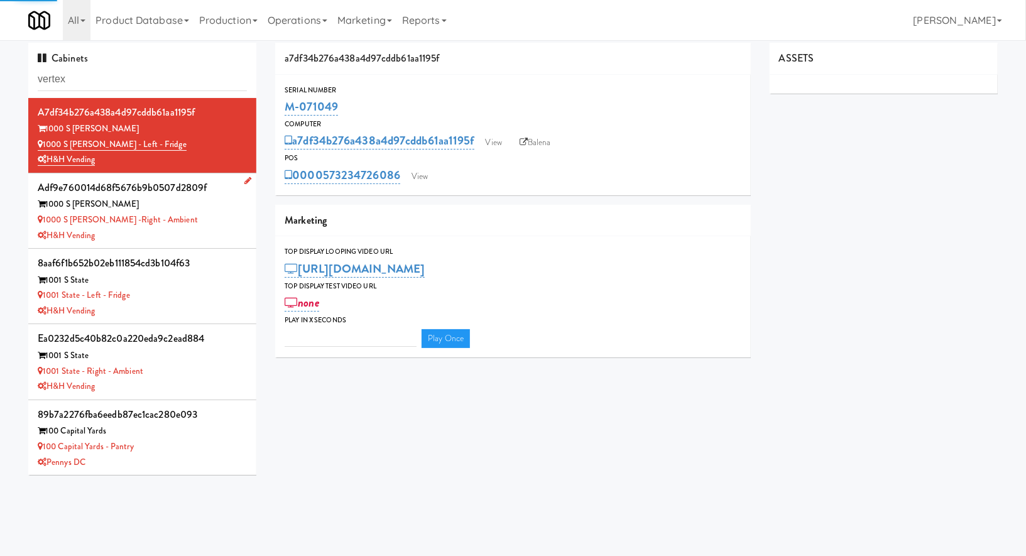
type input "3"
click at [229, 197] on div "1000 S [PERSON_NAME]" at bounding box center [142, 205] width 209 height 16
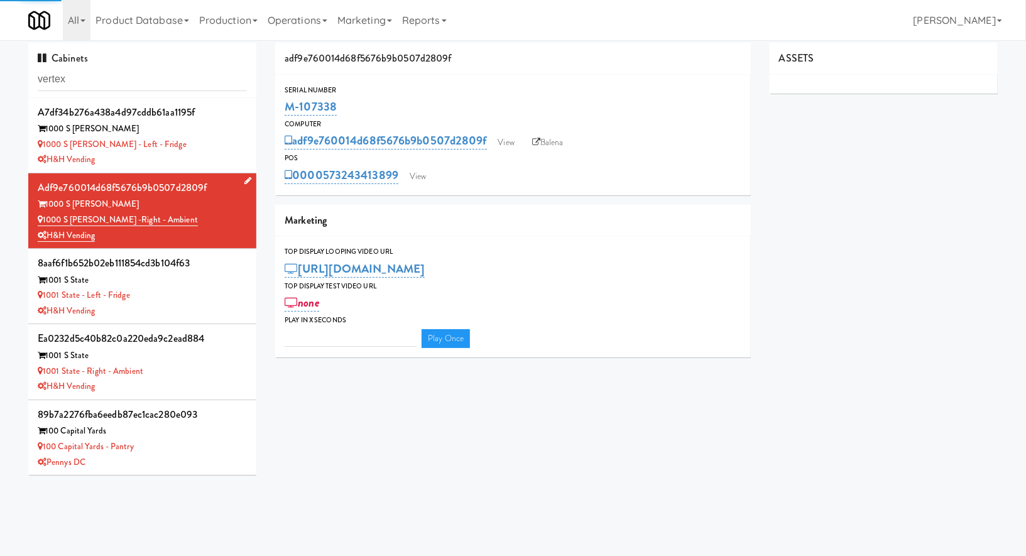
type input "3"
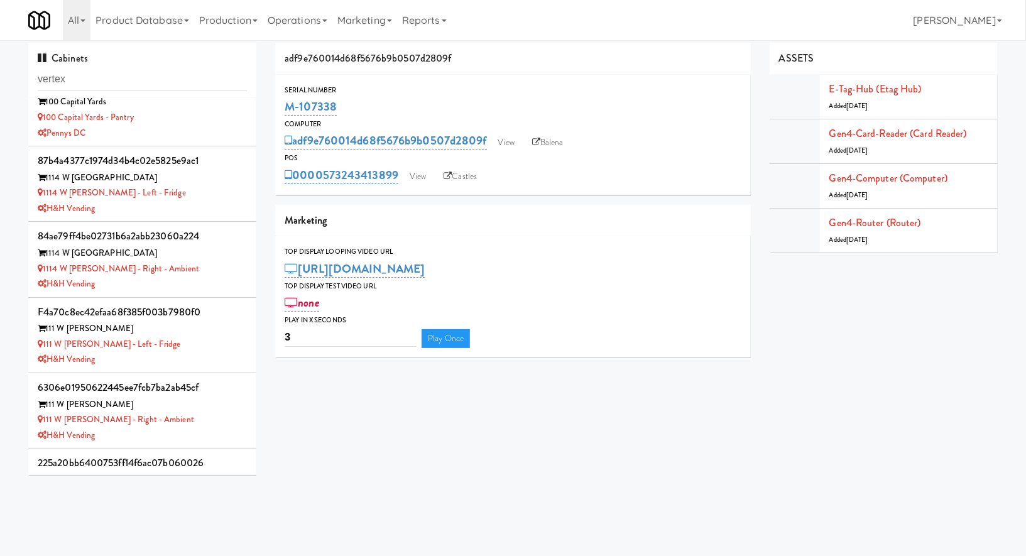
scroll to position [334, 0]
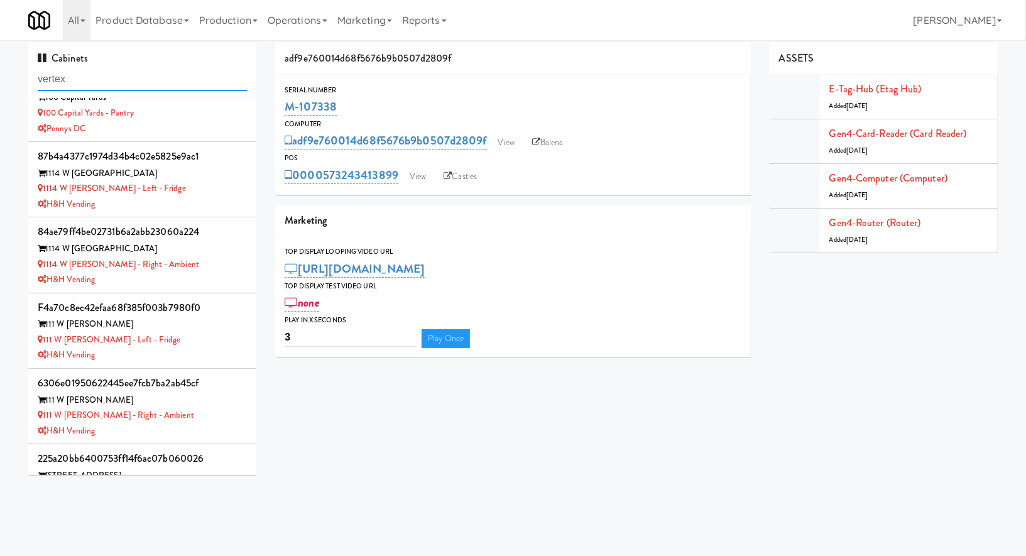
click at [198, 77] on input "vertex" at bounding box center [142, 79] width 209 height 23
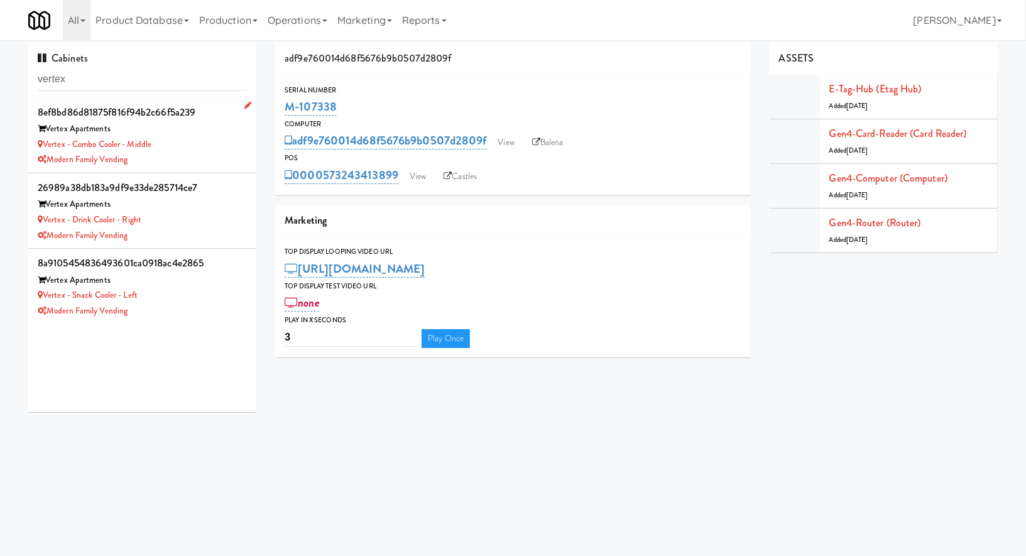
click at [215, 148] on div "Vertex - Combo Cooler - Middle" at bounding box center [142, 145] width 209 height 16
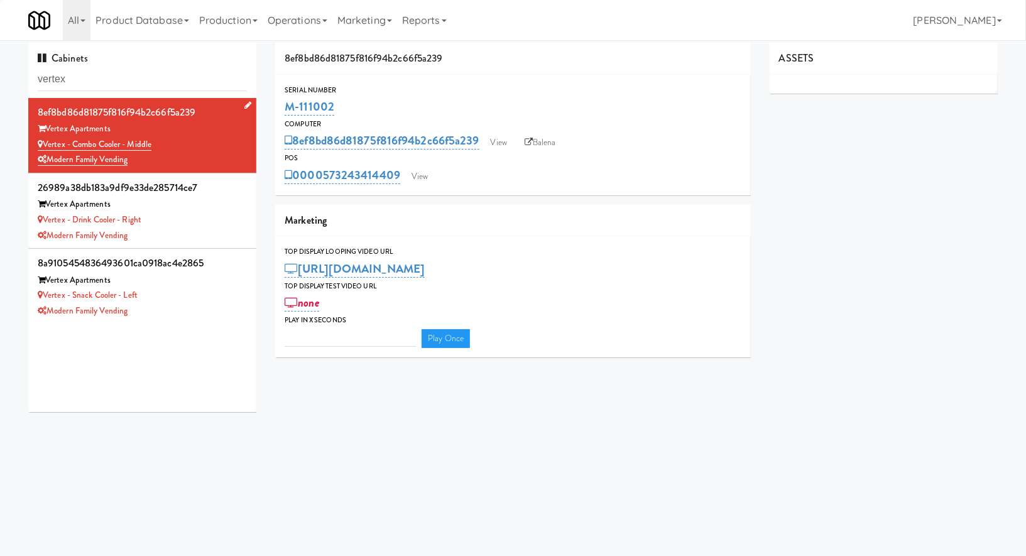
type input "3"
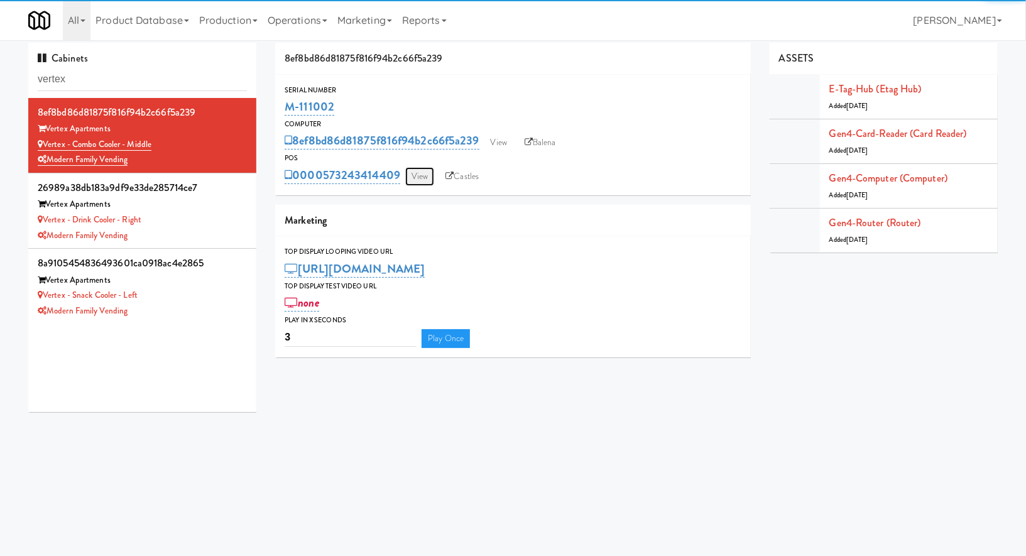
click at [417, 177] on link "View" at bounding box center [419, 176] width 29 height 19
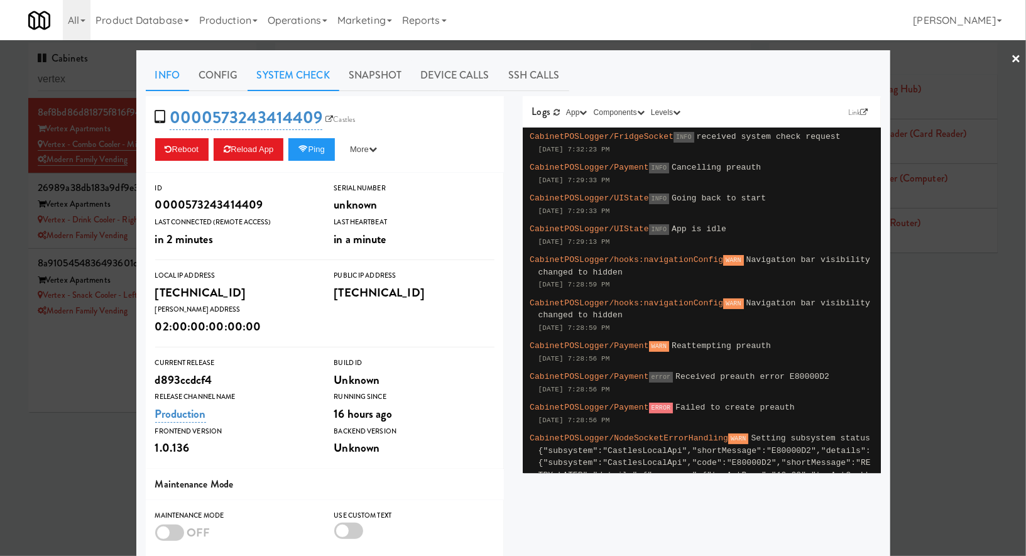
click at [295, 81] on link "System Check" at bounding box center [294, 75] width 92 height 31
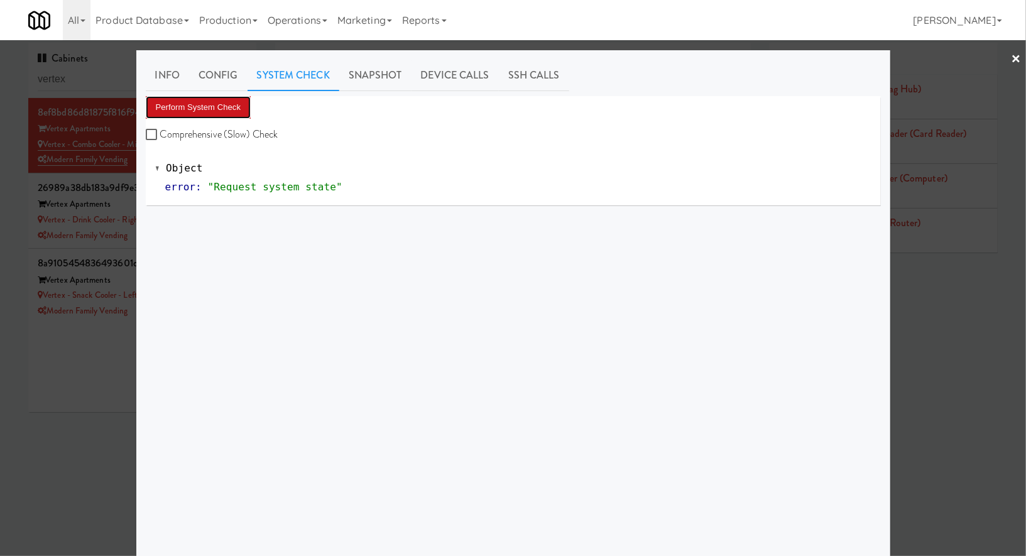
click at [234, 110] on button "Perform System Check" at bounding box center [199, 107] width 106 height 23
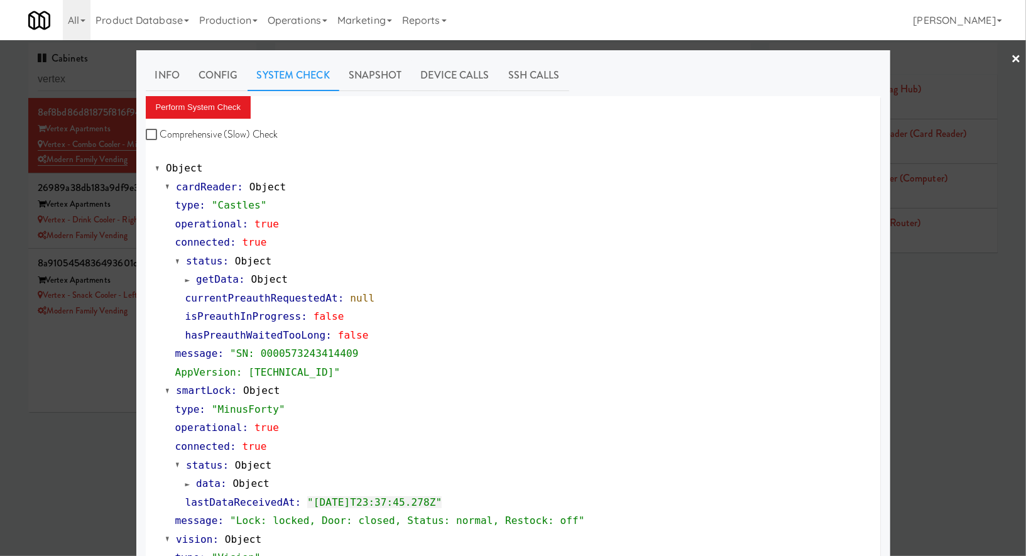
click at [90, 332] on div at bounding box center [513, 278] width 1026 height 556
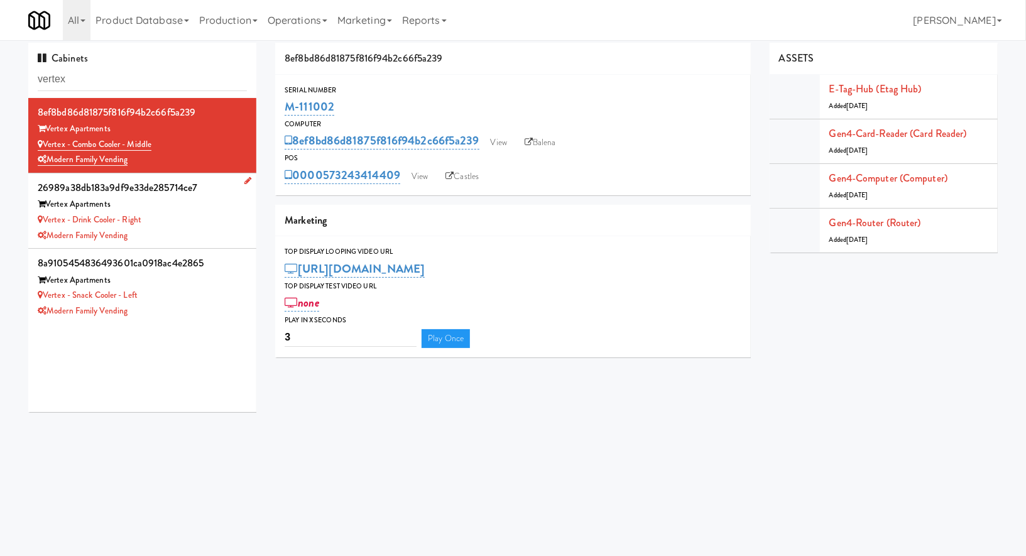
click at [178, 228] on div "Modern Family Vending" at bounding box center [142, 236] width 209 height 16
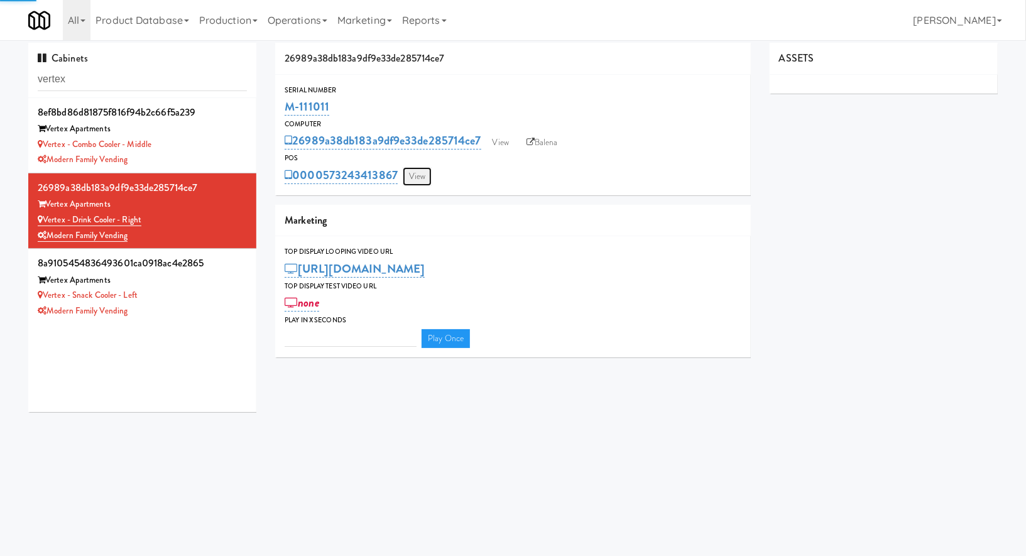
type input "3"
click at [411, 175] on link "View" at bounding box center [417, 176] width 29 height 19
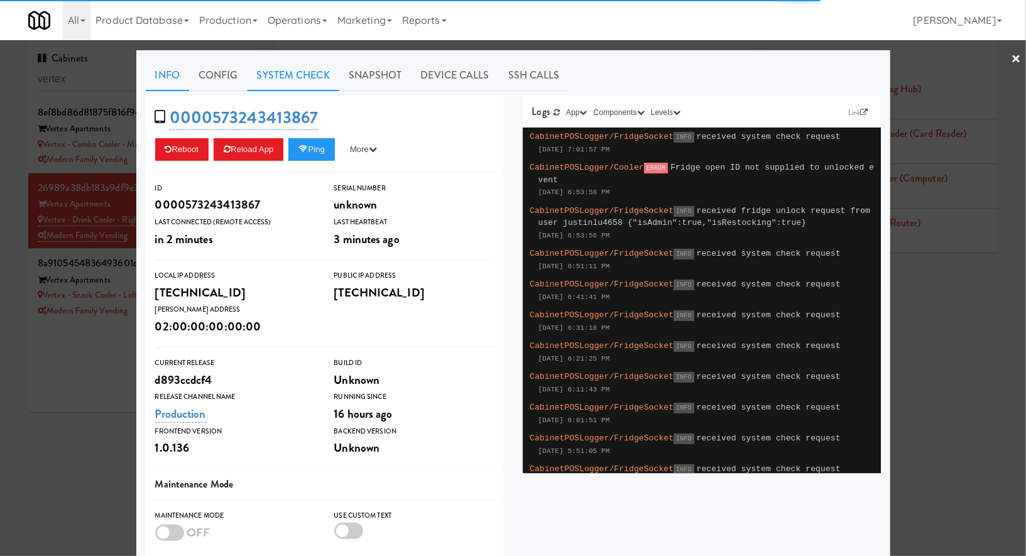
click at [290, 81] on link "System Check" at bounding box center [294, 75] width 92 height 31
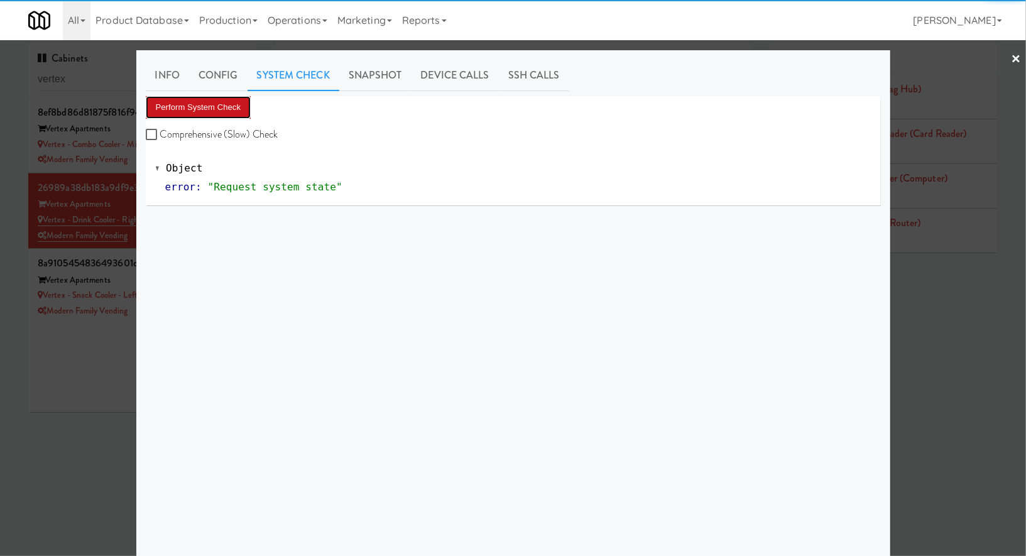
click at [231, 107] on button "Perform System Check" at bounding box center [199, 107] width 106 height 23
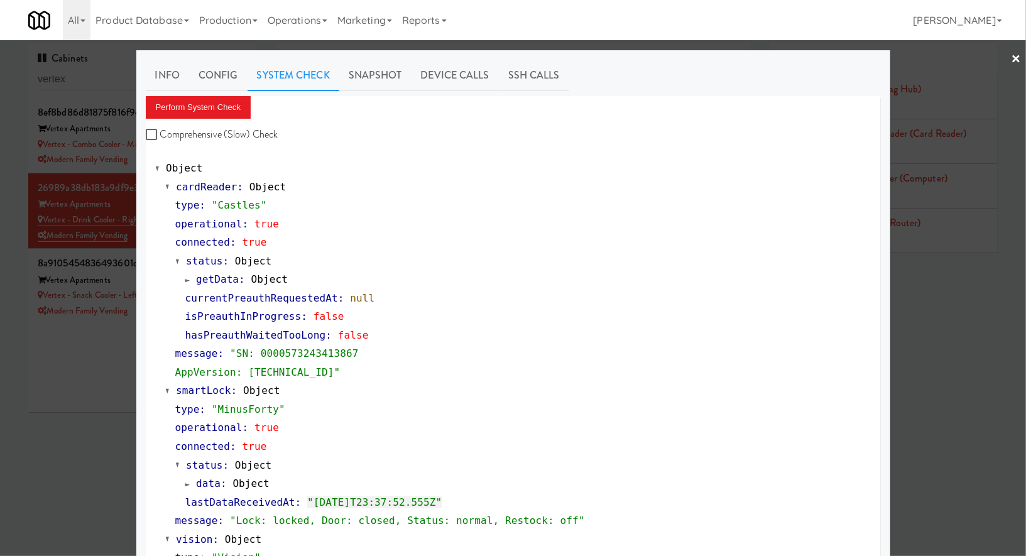
click at [107, 364] on div at bounding box center [513, 278] width 1026 height 556
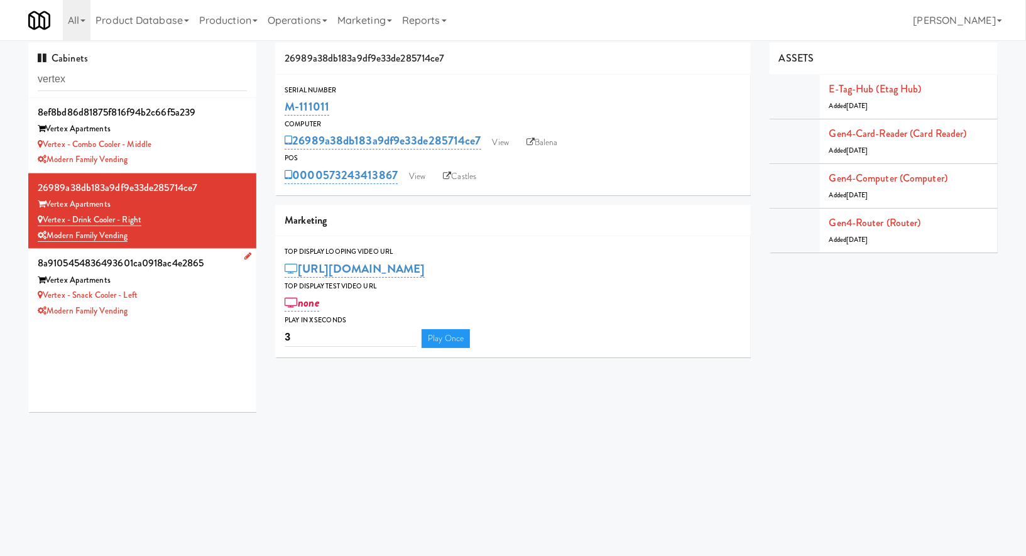
click at [232, 298] on div "Vertex - Snack Cooler - Left" at bounding box center [142, 296] width 209 height 16
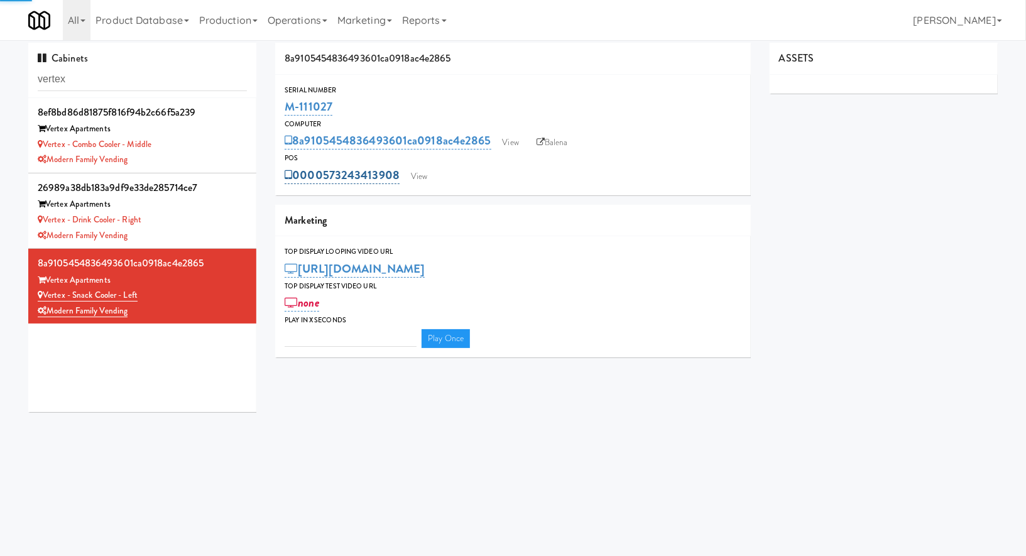
type input "3"
click at [410, 181] on link "View" at bounding box center [419, 176] width 29 height 19
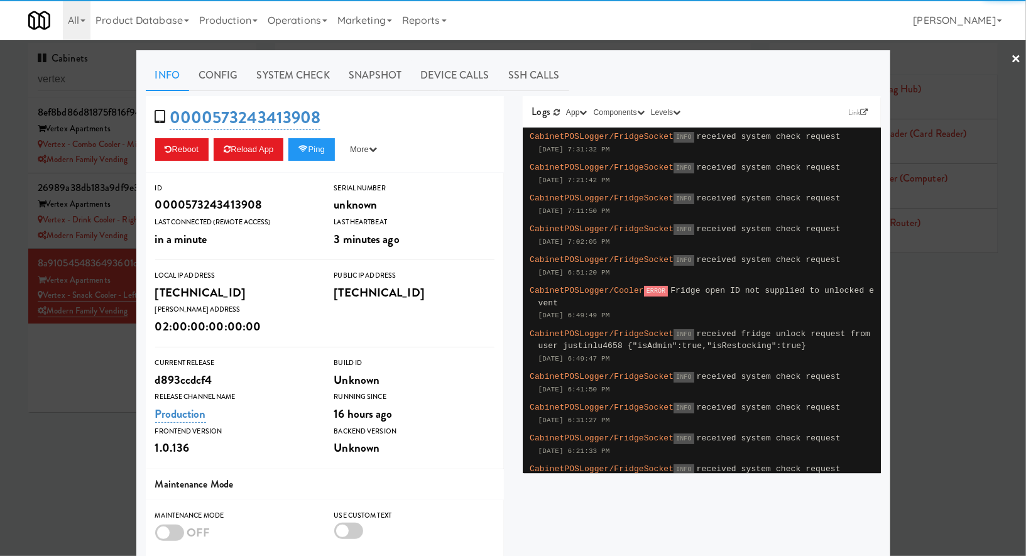
click at [284, 92] on div "Info Config System Check Snapshot Device Calls SSH Calls 0000573243413908 Reboo…" at bounding box center [513, 367] width 735 height 615
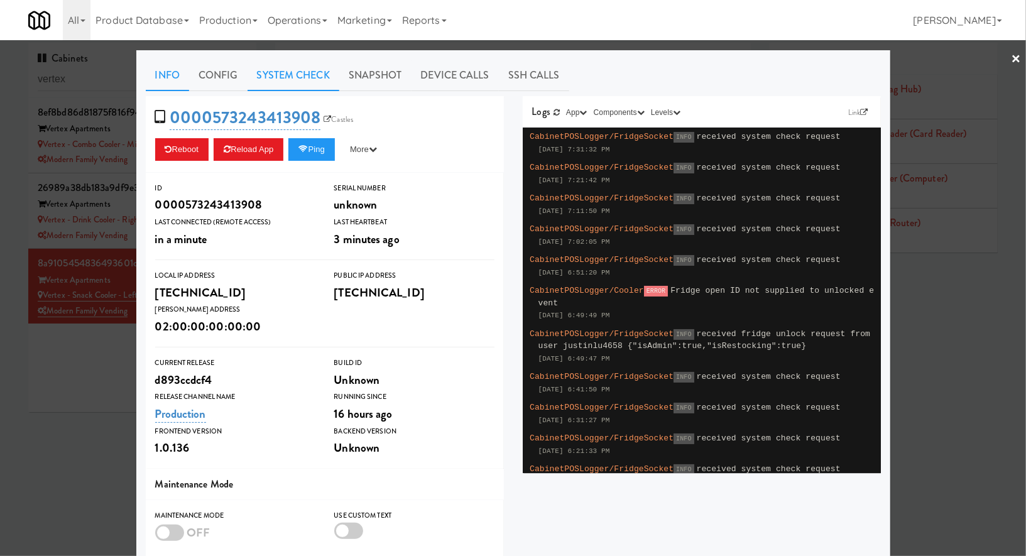
click at [284, 85] on link "System Check" at bounding box center [294, 75] width 92 height 31
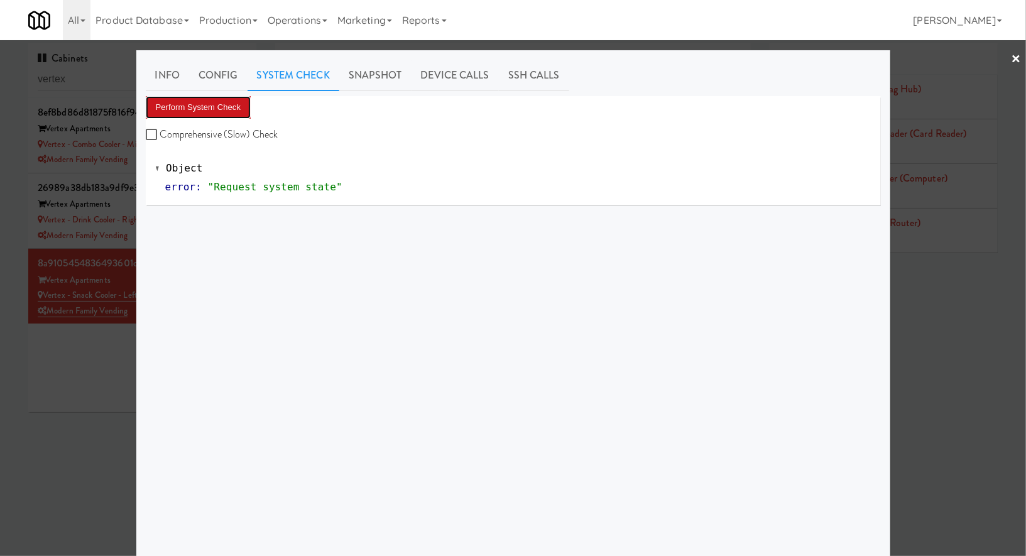
click at [238, 104] on button "Perform System Check" at bounding box center [199, 107] width 106 height 23
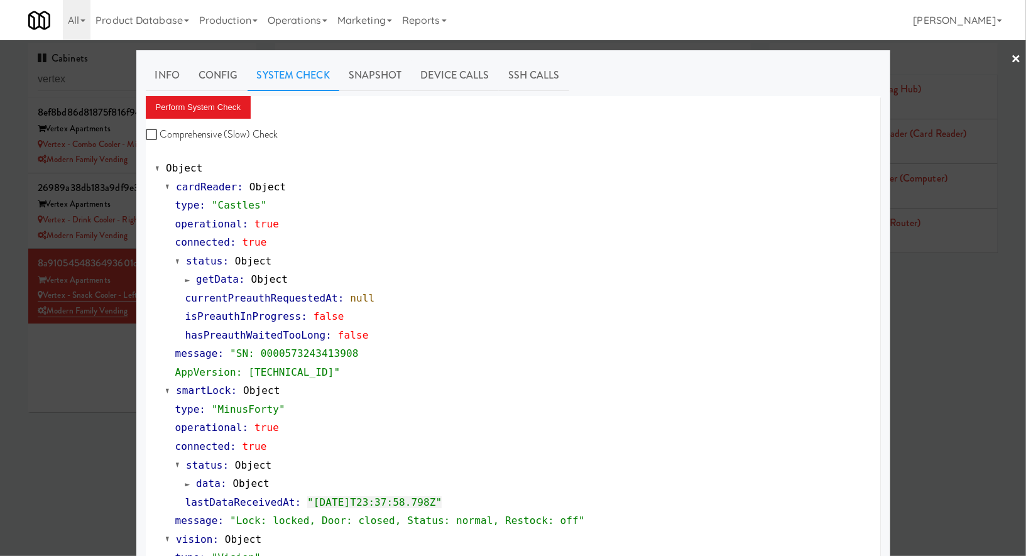
click at [108, 363] on div at bounding box center [513, 278] width 1026 height 556
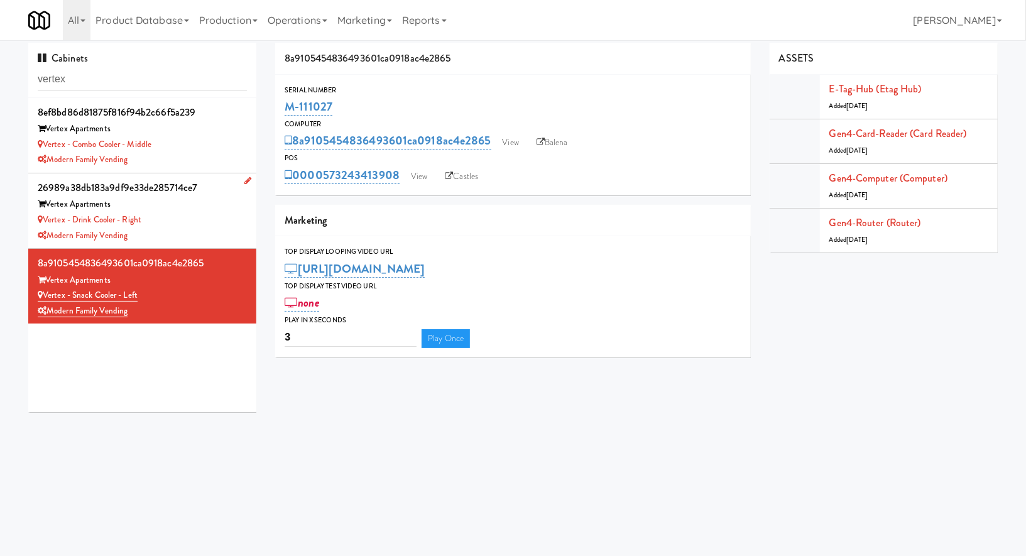
click at [217, 229] on div "Modern Family Vending" at bounding box center [142, 236] width 209 height 16
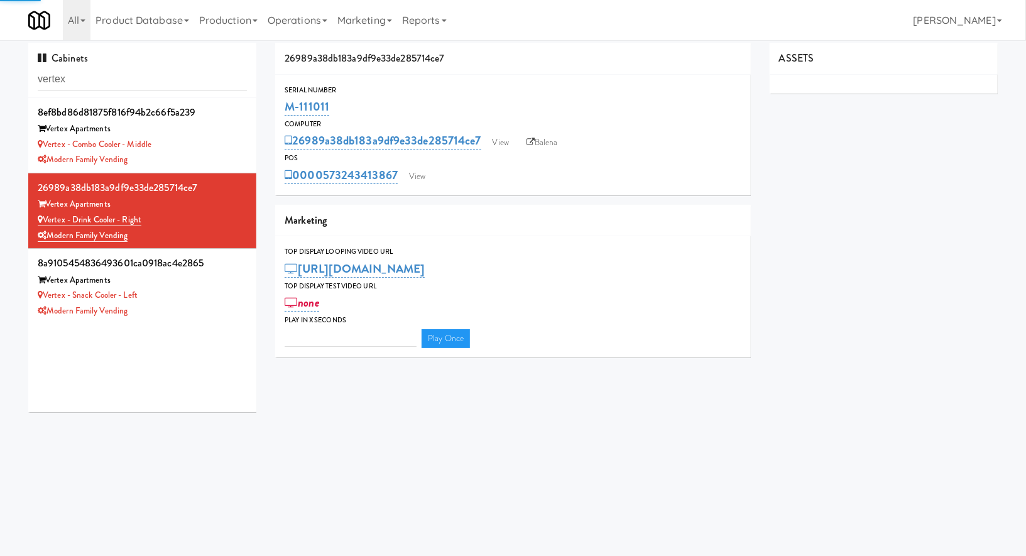
type input "3"
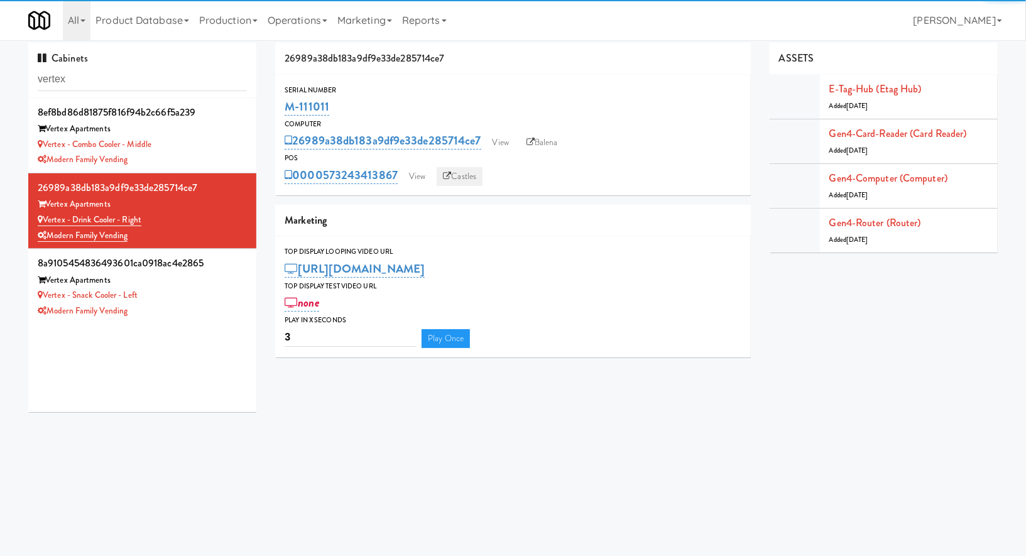
click at [466, 180] on link "Castles" at bounding box center [460, 176] width 46 height 19
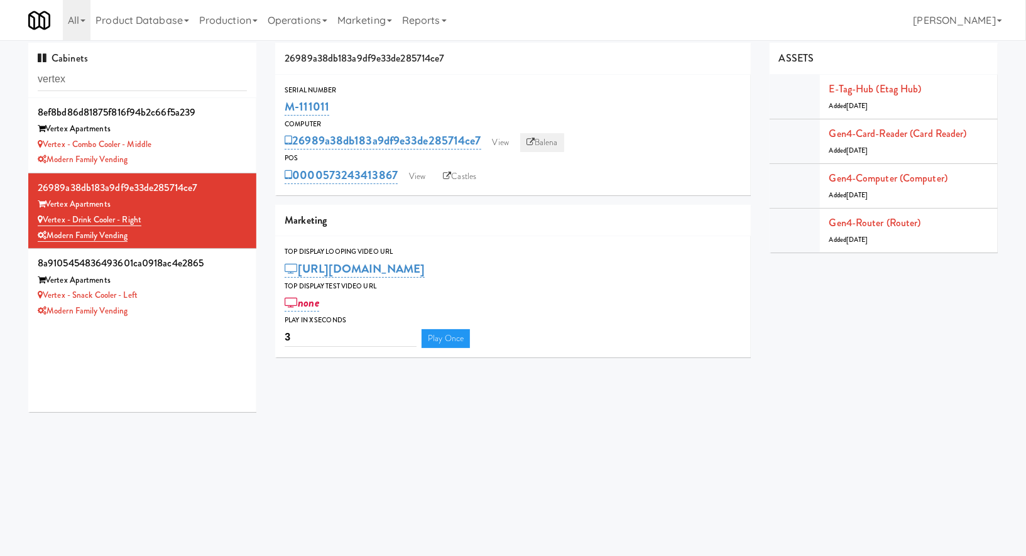
click at [552, 136] on link "Balena" at bounding box center [542, 142] width 44 height 19
drag, startPoint x: 199, startPoint y: 222, endPoint x: 44, endPoint y: 220, distance: 154.6
click at [44, 220] on div "Vertex - Drink Cooler - Right" at bounding box center [142, 220] width 209 height 16
copy link "Vertex - Drink Cooler - Right"
click at [479, 216] on div "Marketing" at bounding box center [513, 221] width 476 height 32
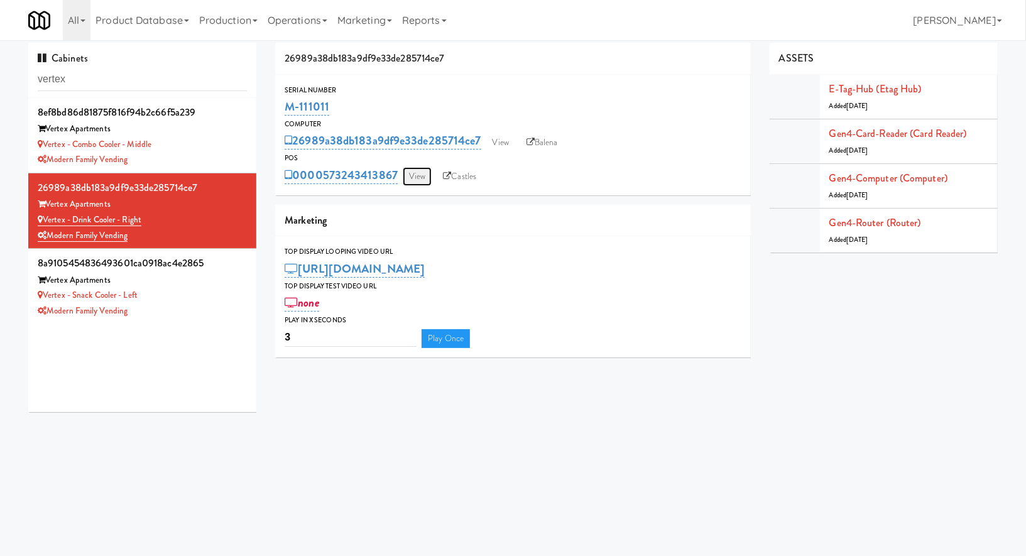
click at [412, 176] on link "View" at bounding box center [417, 176] width 29 height 19
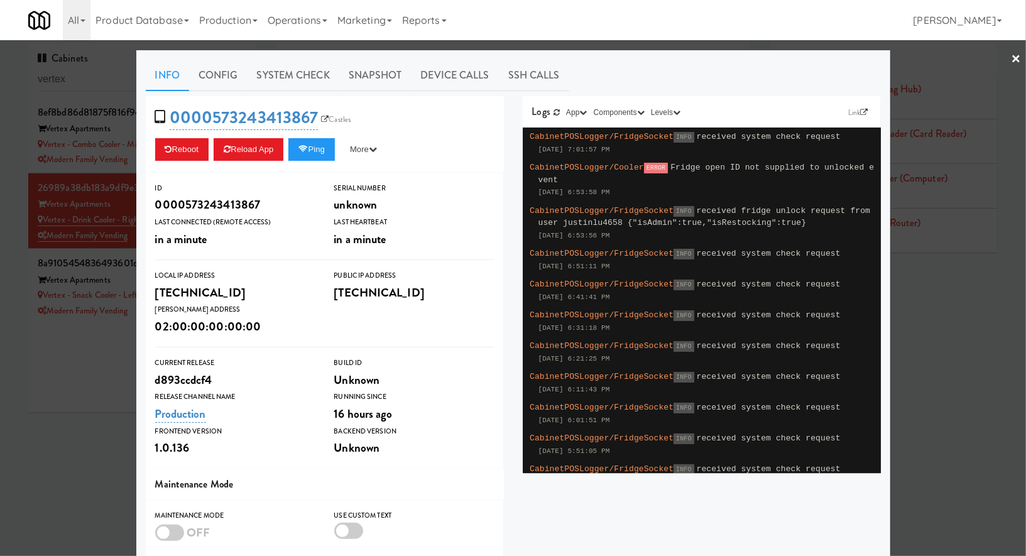
click at [603, 48] on div at bounding box center [513, 278] width 1026 height 556
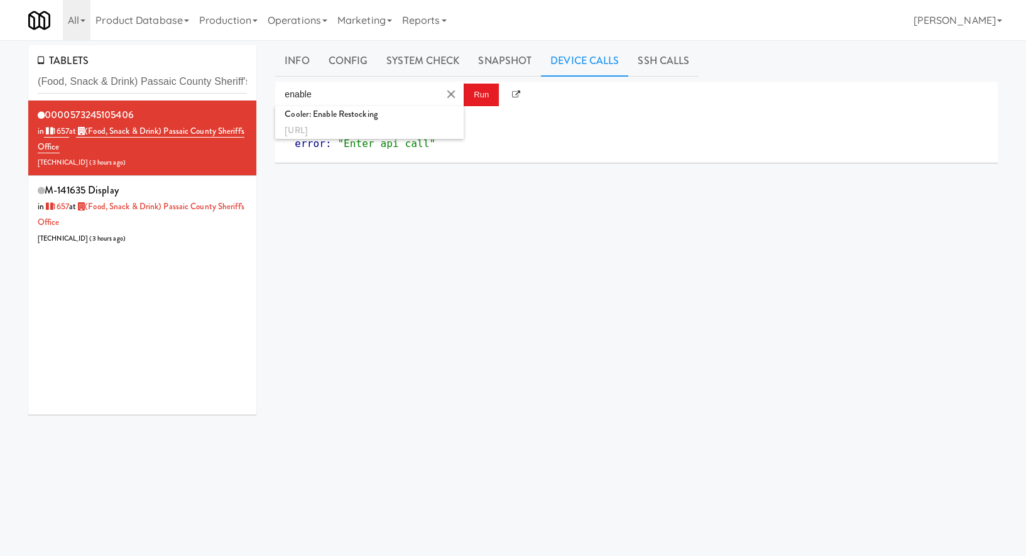
scroll to position [13, 0]
